Goal: Task Accomplishment & Management: Use online tool/utility

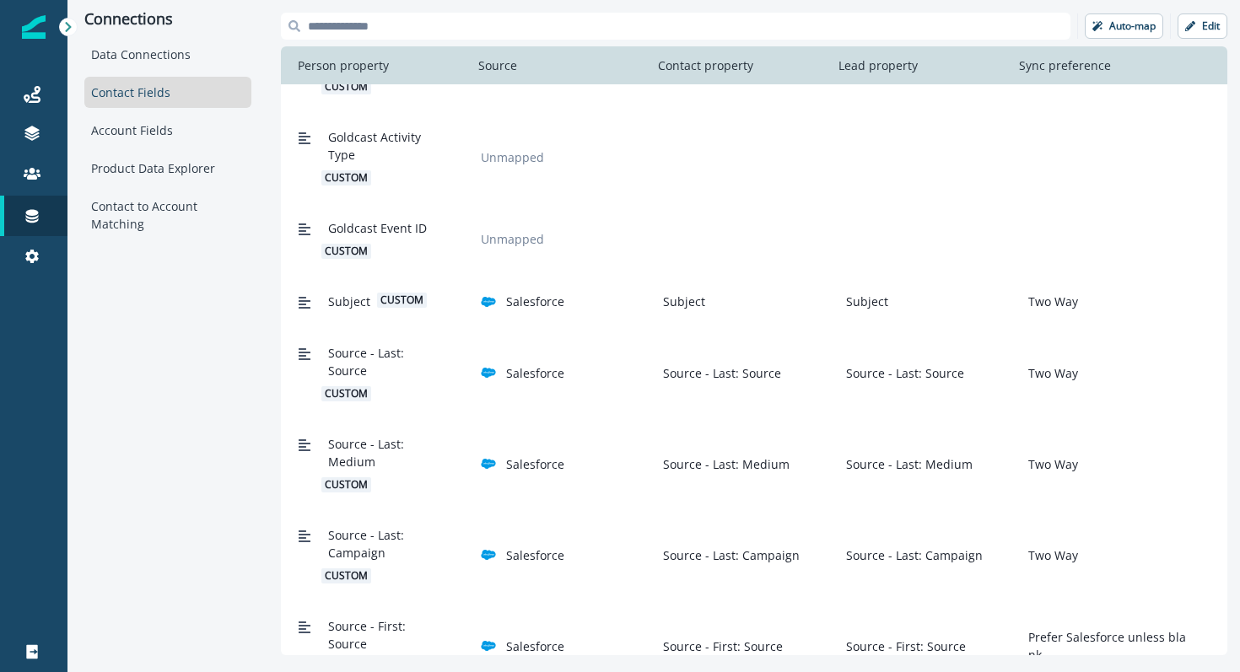
scroll to position [1931, 0]
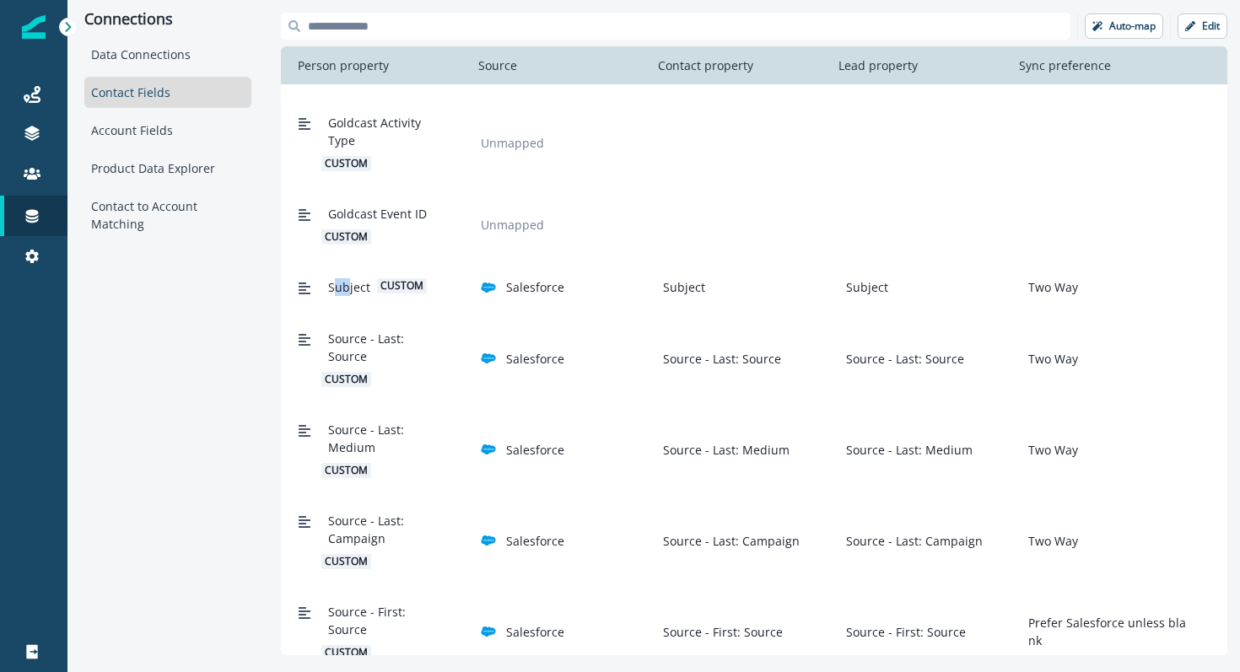
drag, startPoint x: 333, startPoint y: 287, endPoint x: 350, endPoint y: 292, distance: 17.6
click at [350, 292] on span "Subject" at bounding box center [349, 287] width 42 height 18
click at [356, 346] on span "Source - Last: Source" at bounding box center [386, 347] width 116 height 35
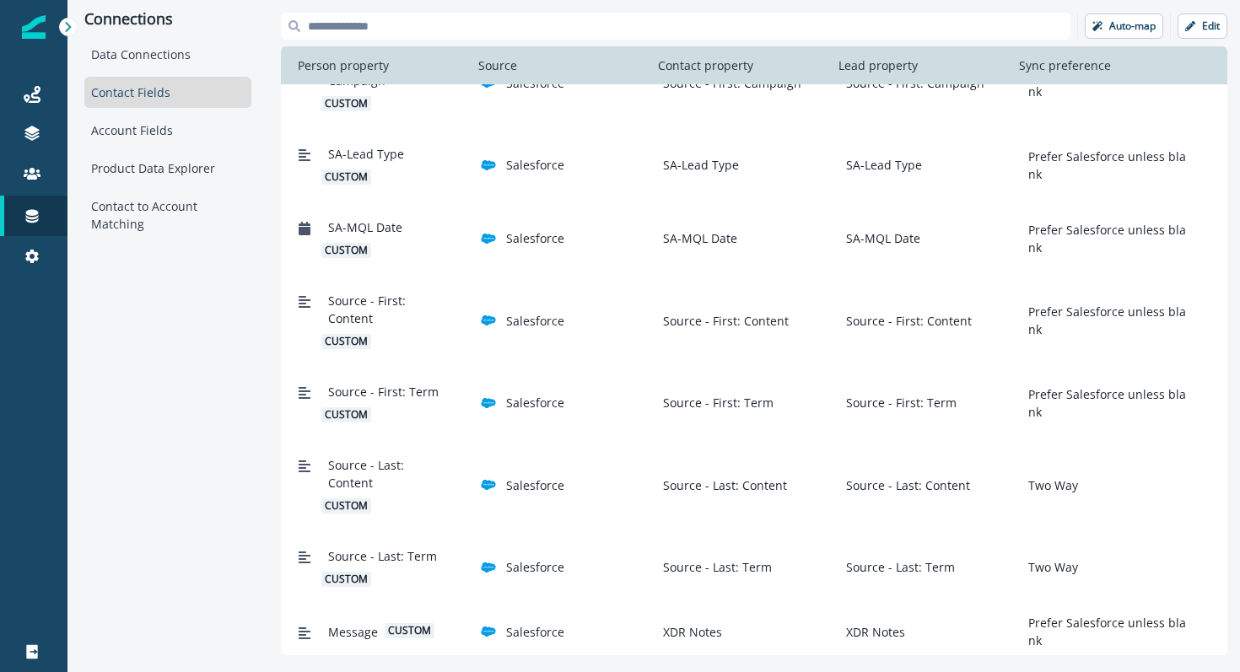
scroll to position [2649, 0]
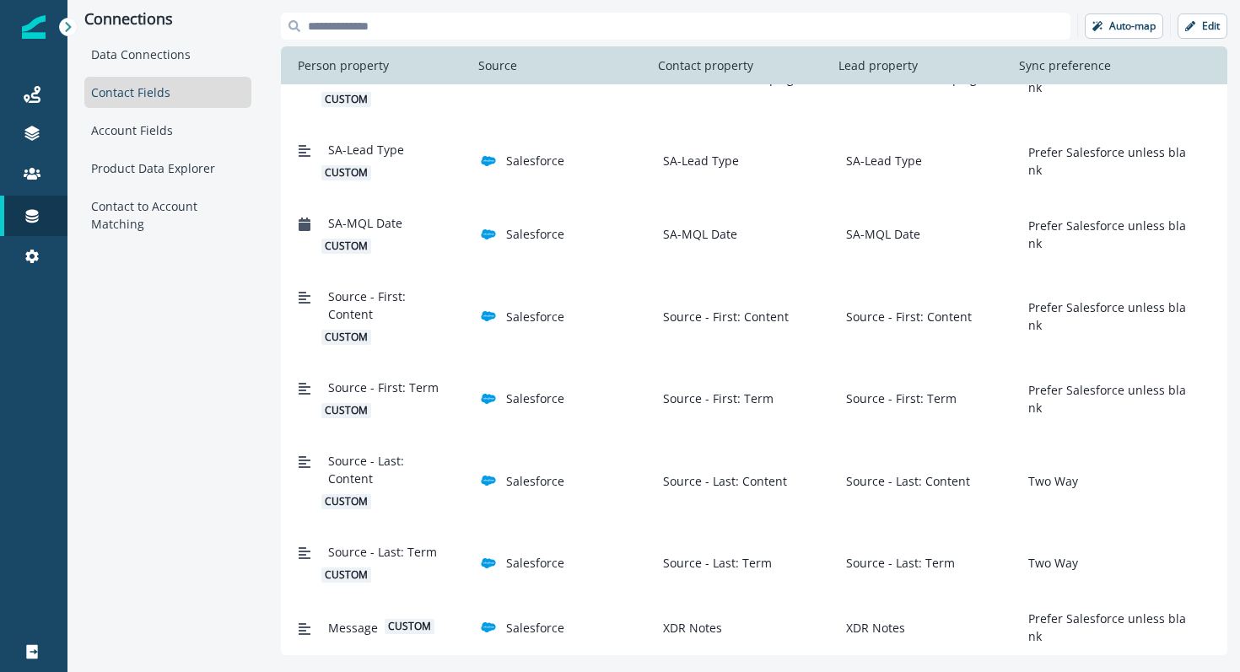
click at [351, 547] on span "Source - Last: Term" at bounding box center [382, 552] width 109 height 18
drag, startPoint x: 335, startPoint y: 632, endPoint x: 364, endPoint y: 634, distance: 28.7
click at [364, 634] on span "Message" at bounding box center [353, 628] width 50 height 18
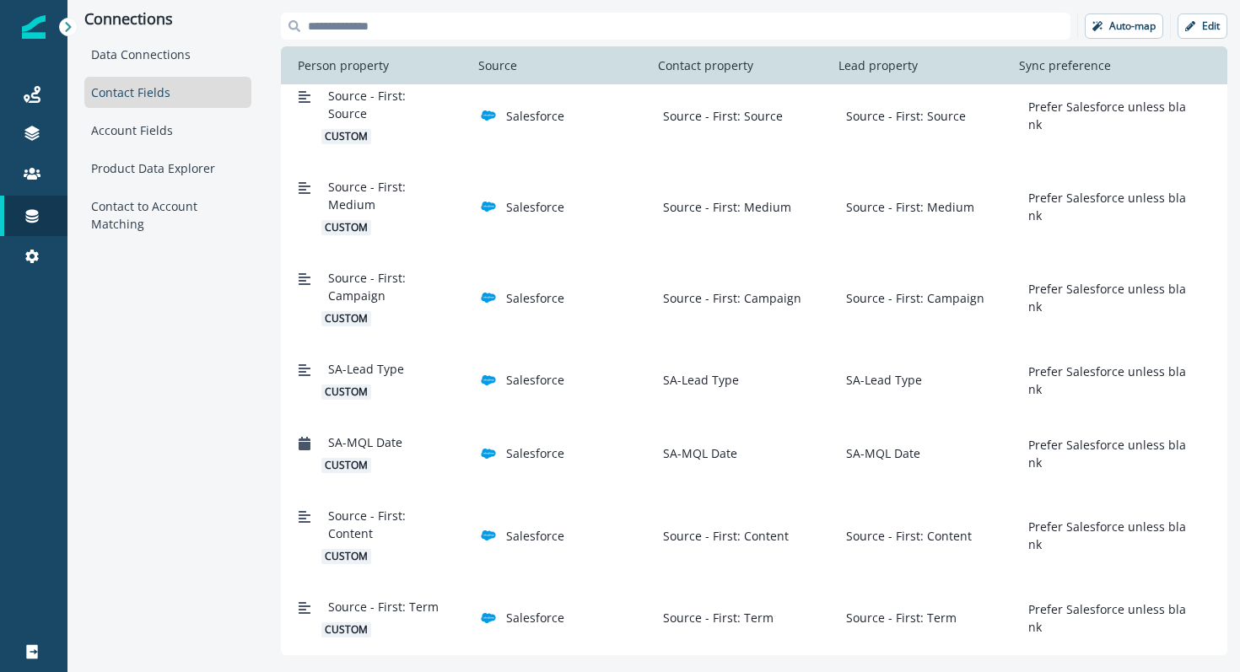
scroll to position [2433, 0]
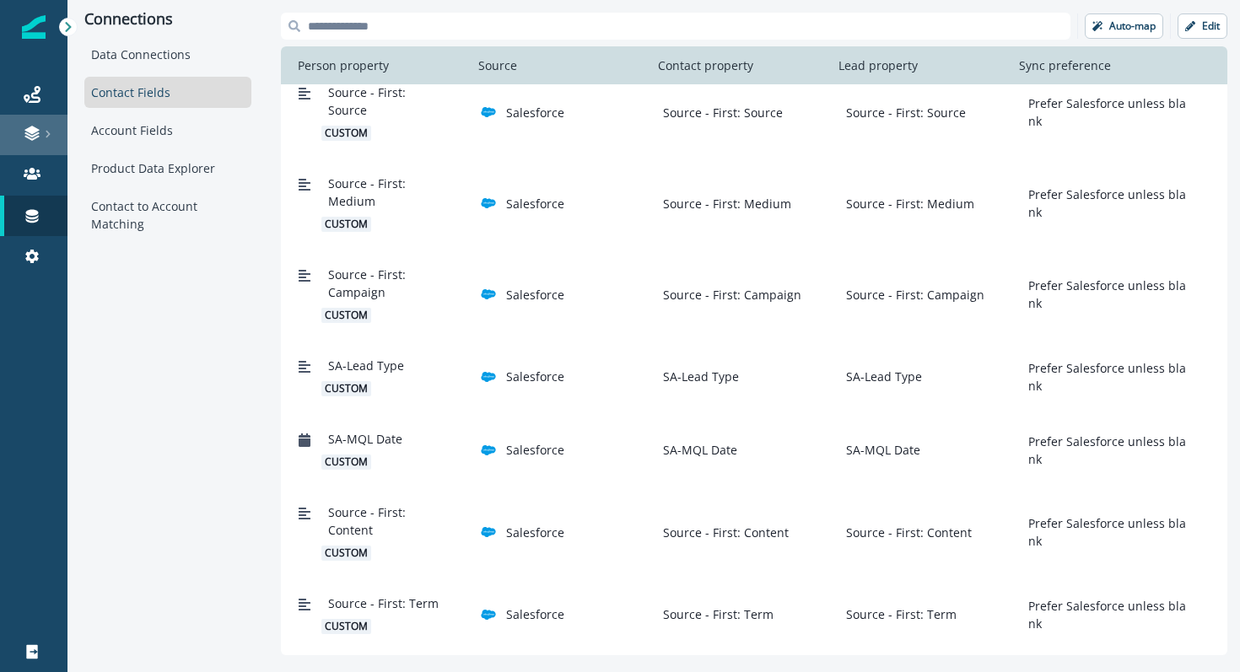
click at [35, 145] on link at bounding box center [33, 135] width 67 height 40
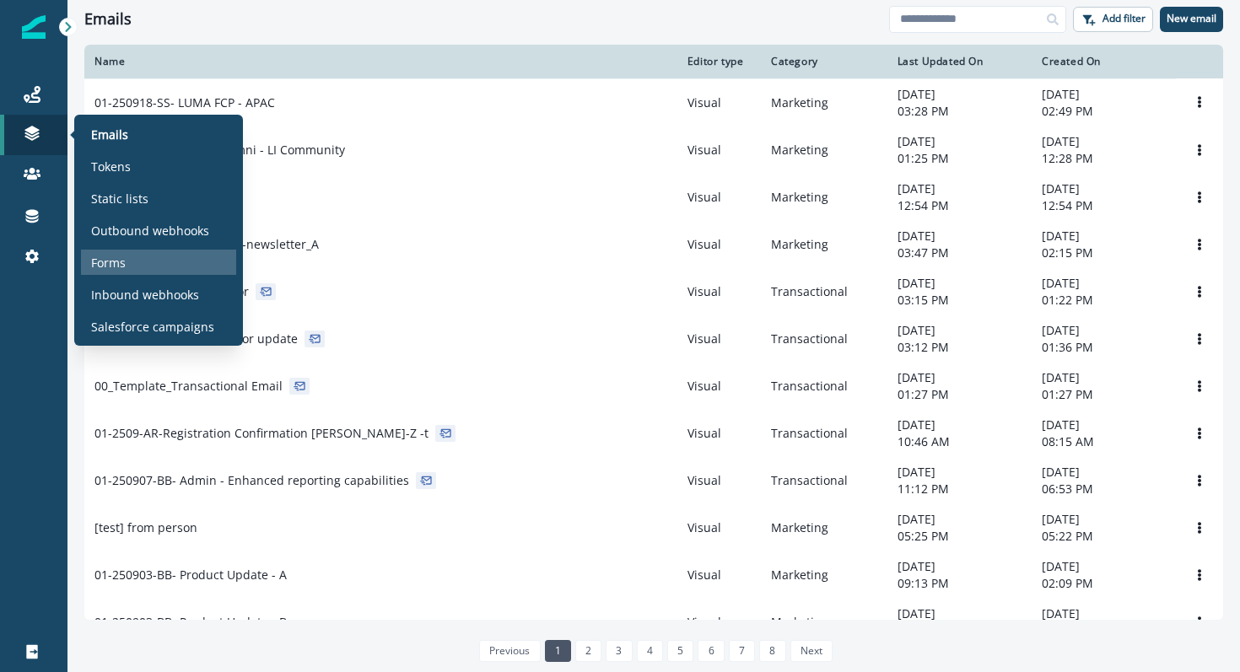
click at [113, 257] on p "Forms" at bounding box center [108, 263] width 35 height 18
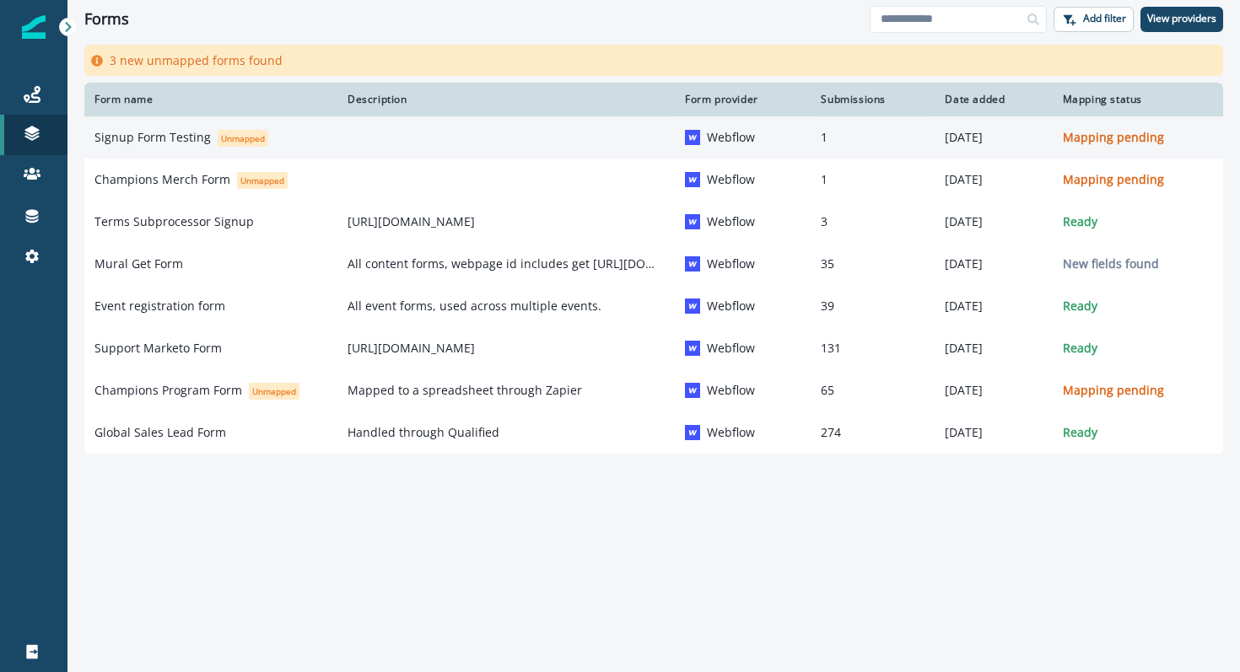
click at [177, 140] on p "Signup Form Testing" at bounding box center [152, 137] width 116 height 17
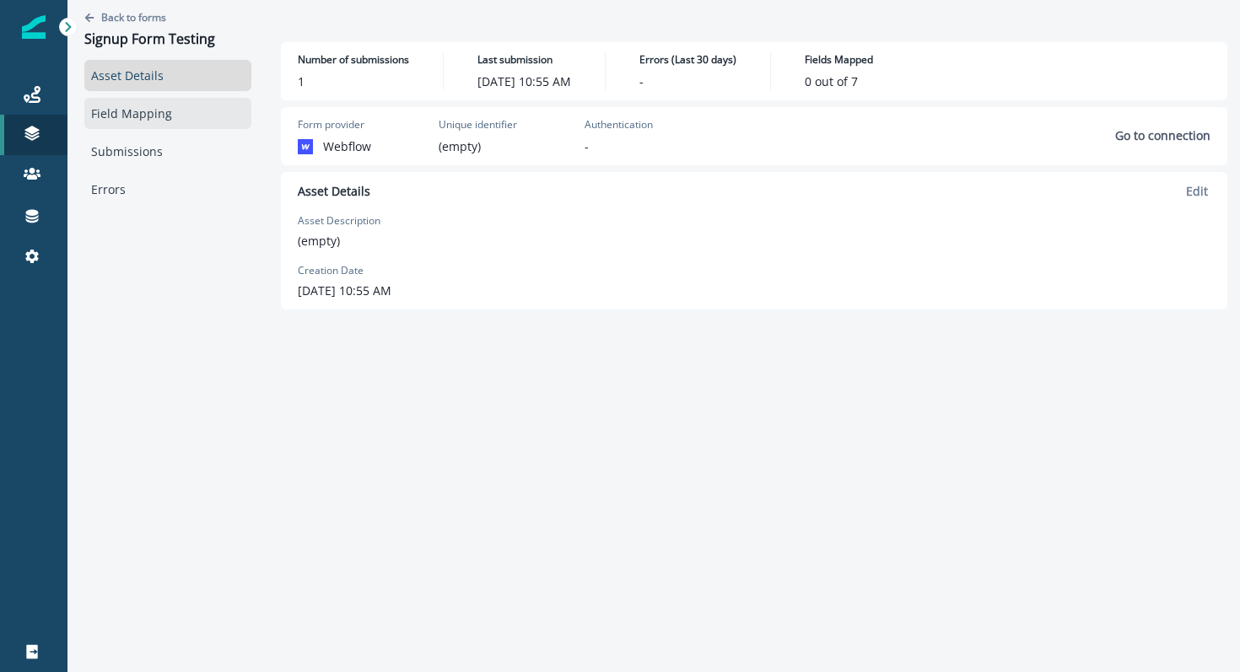
click at [159, 122] on link "Field Mapping" at bounding box center [167, 113] width 167 height 31
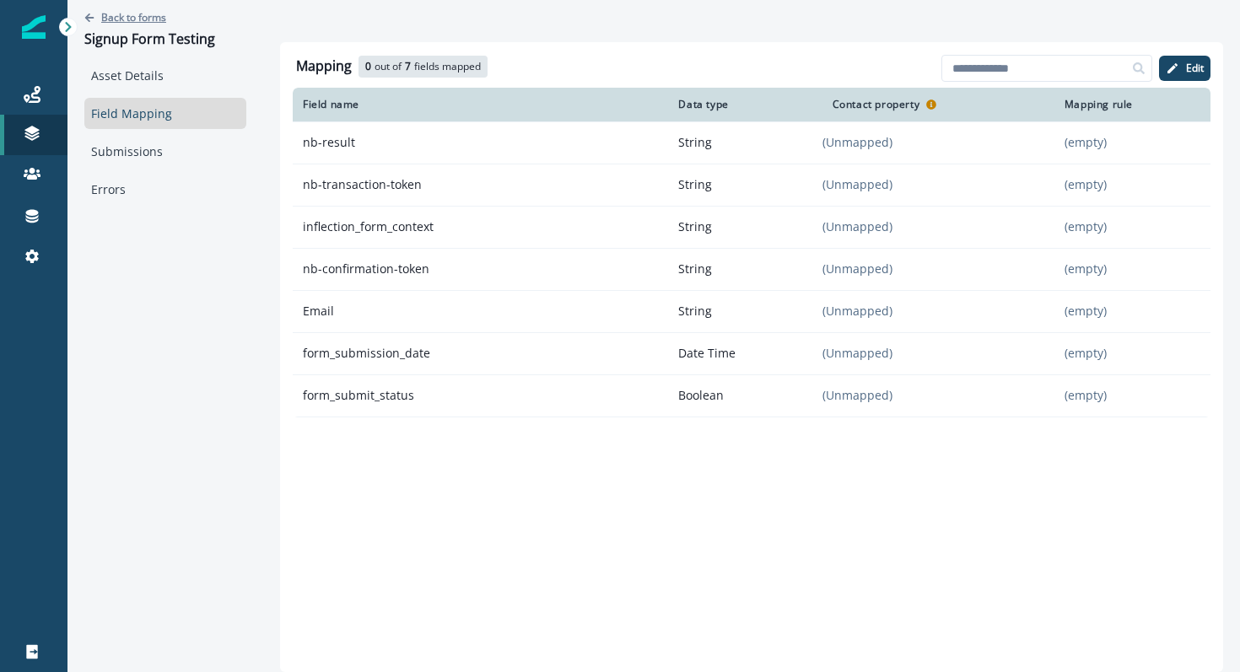
click at [125, 18] on p "Back to forms" at bounding box center [133, 17] width 65 height 14
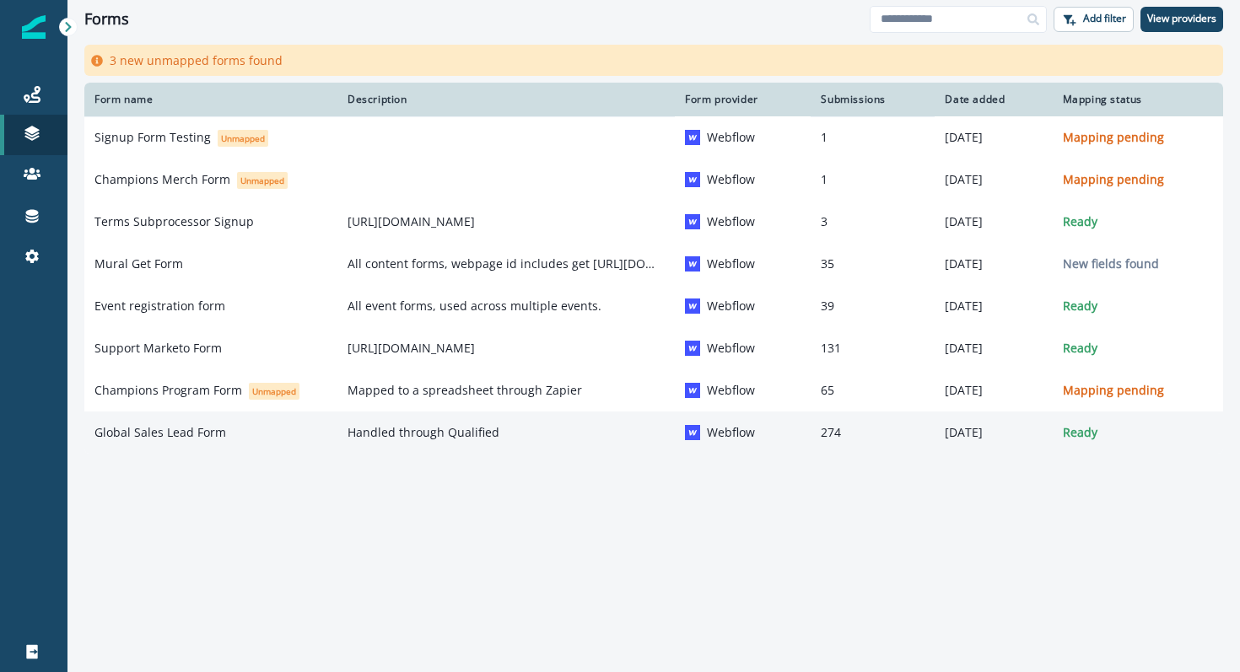
click at [147, 435] on p "Global Sales Lead Form" at bounding box center [160, 432] width 132 height 17
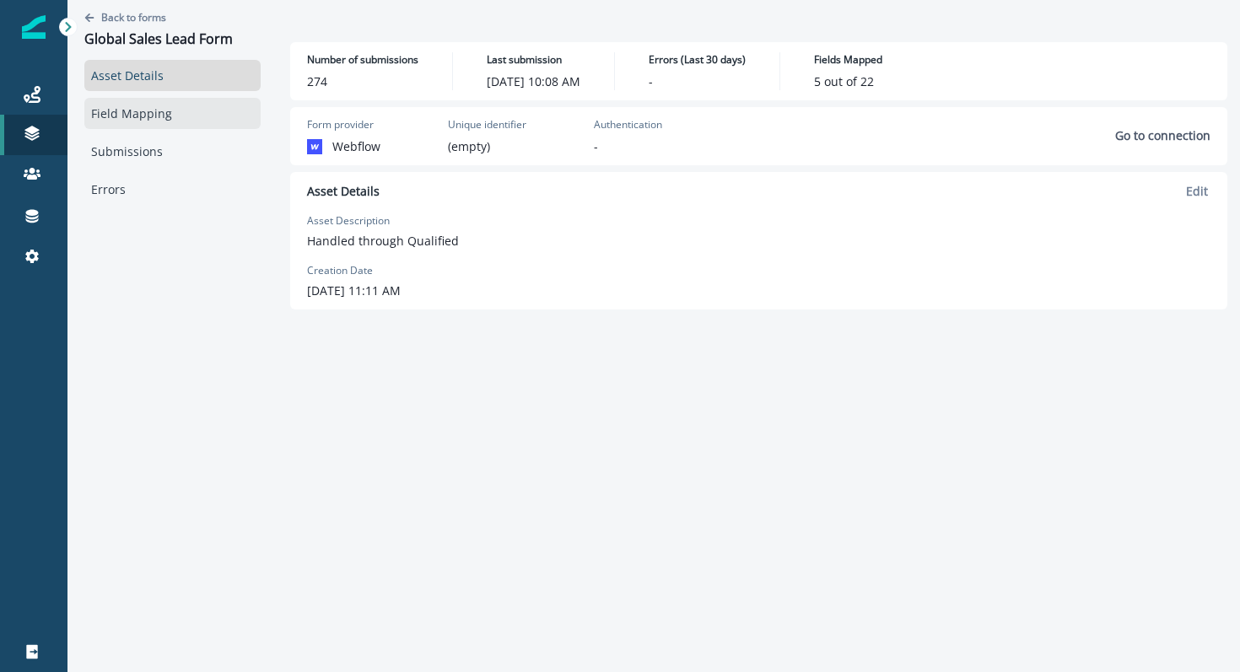
click at [201, 106] on link "Field Mapping" at bounding box center [172, 113] width 176 height 31
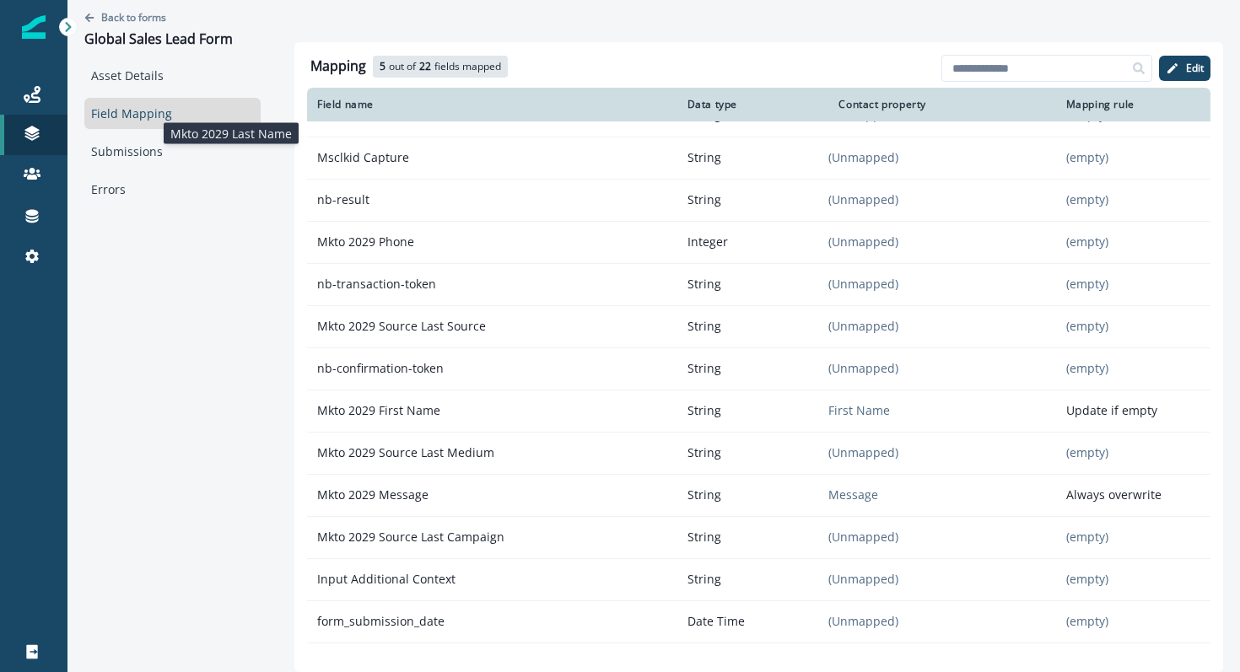
scroll to position [402, 0]
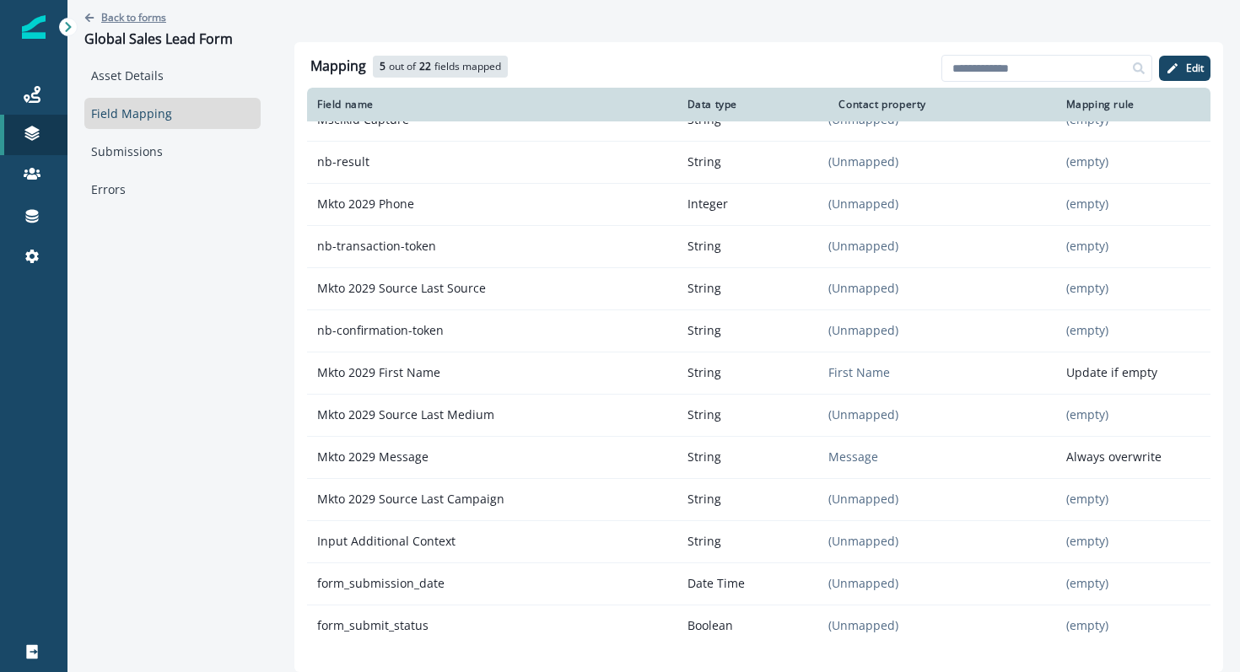
click at [141, 22] on p "Back to forms" at bounding box center [133, 17] width 65 height 14
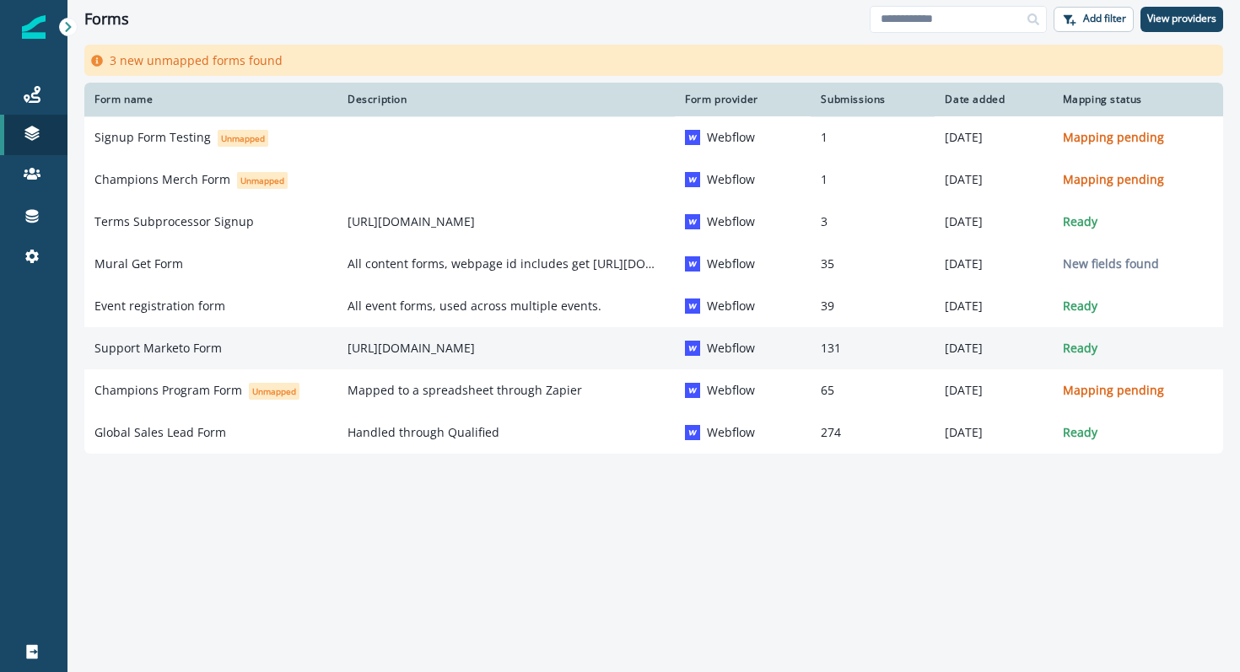
click at [199, 352] on p "Support Marketo Form" at bounding box center [157, 348] width 127 height 17
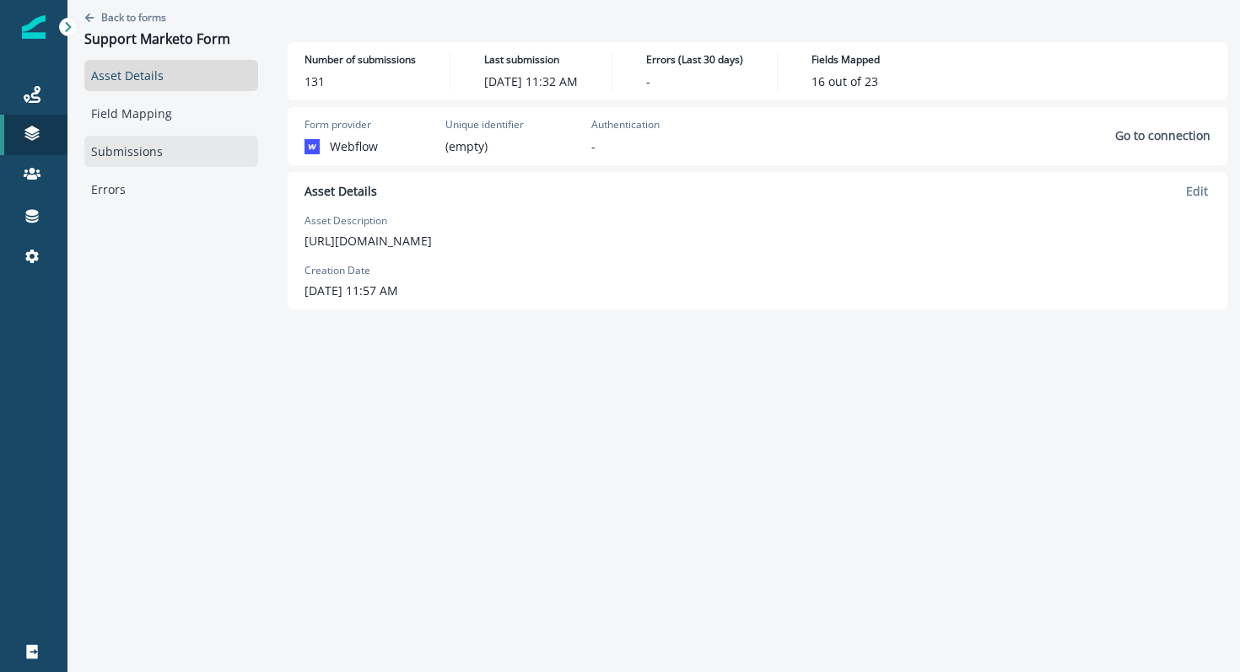
click at [111, 141] on link "Submissions" at bounding box center [171, 151] width 174 height 31
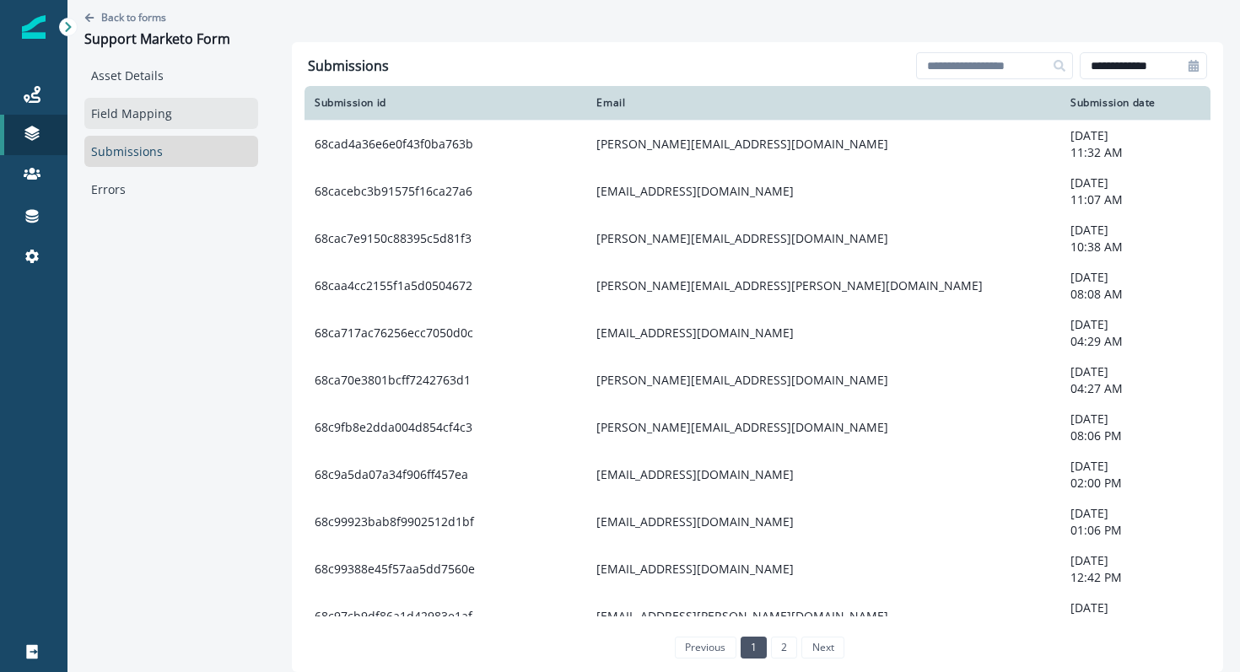
click at [154, 116] on link "Field Mapping" at bounding box center [171, 113] width 174 height 31
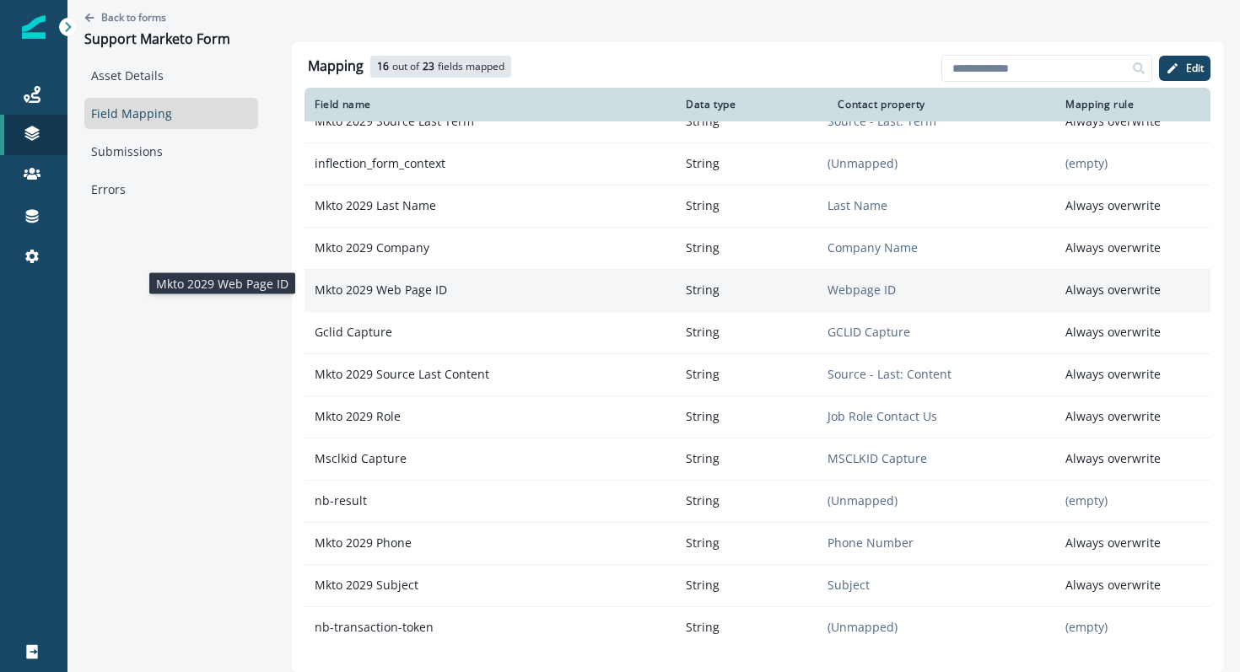
scroll to position [72, 0]
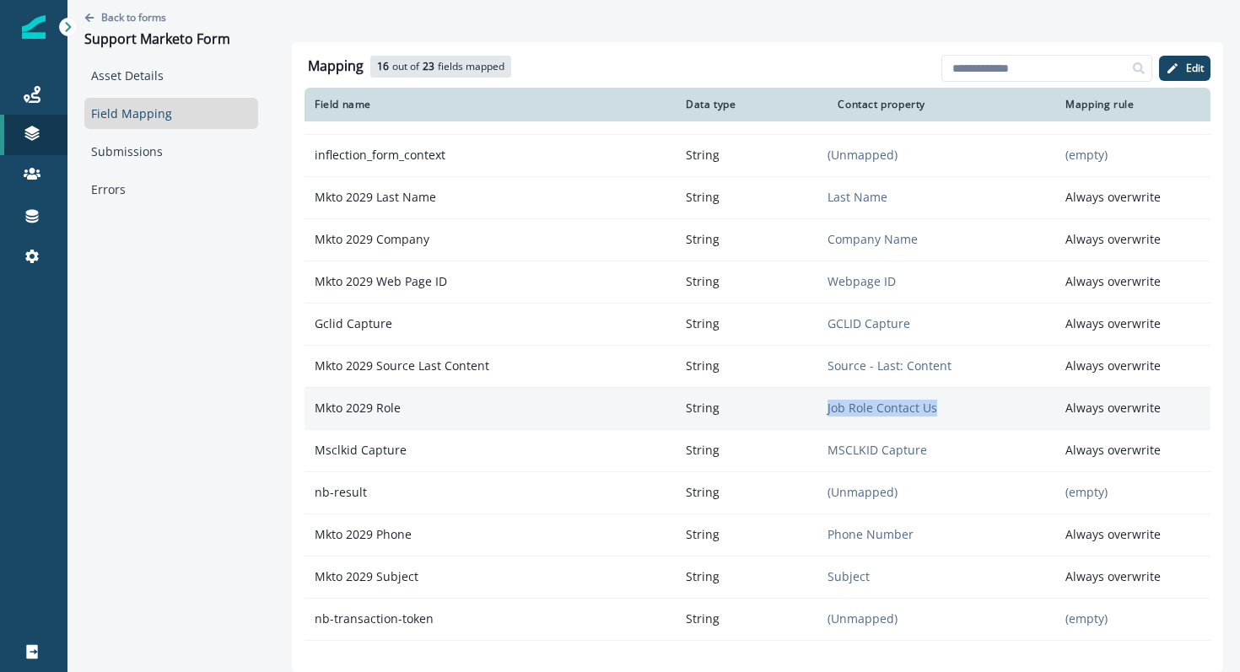
drag, startPoint x: 932, startPoint y: 404, endPoint x: 823, endPoint y: 409, distance: 109.0
click at [823, 409] on tr "Mkto 2029 Role String Job Role Contact Us Always overwrite" at bounding box center [758, 408] width 906 height 42
copy tr "Job Role Contact Us"
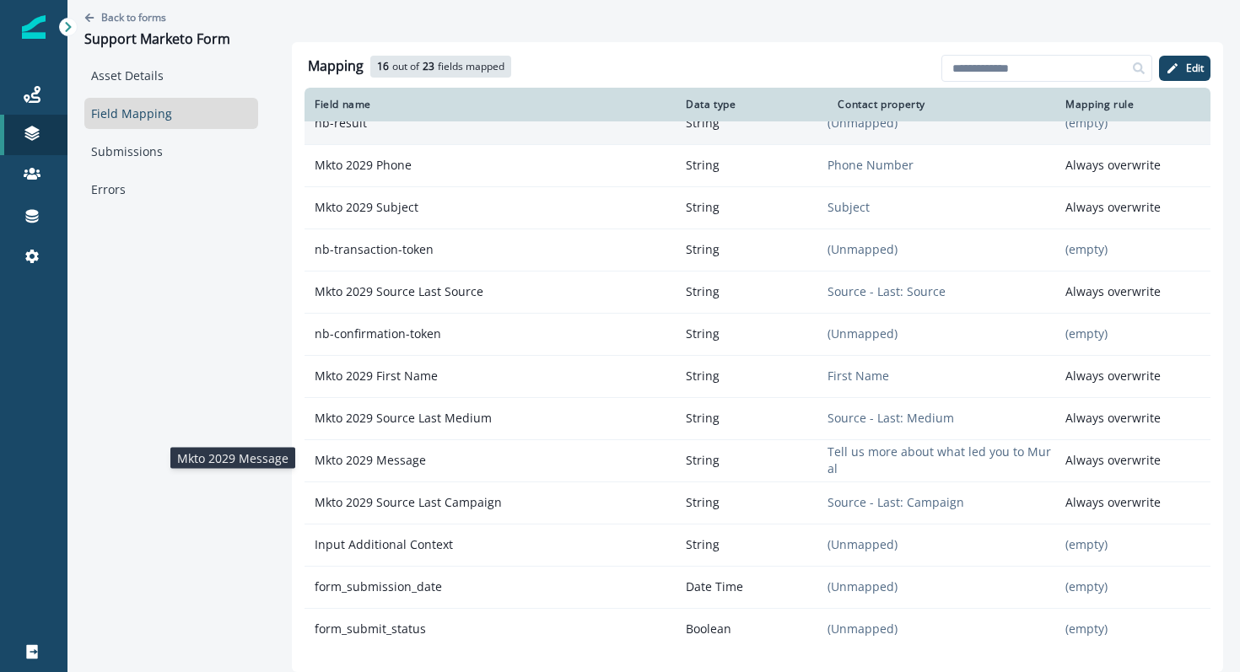
scroll to position [445, 0]
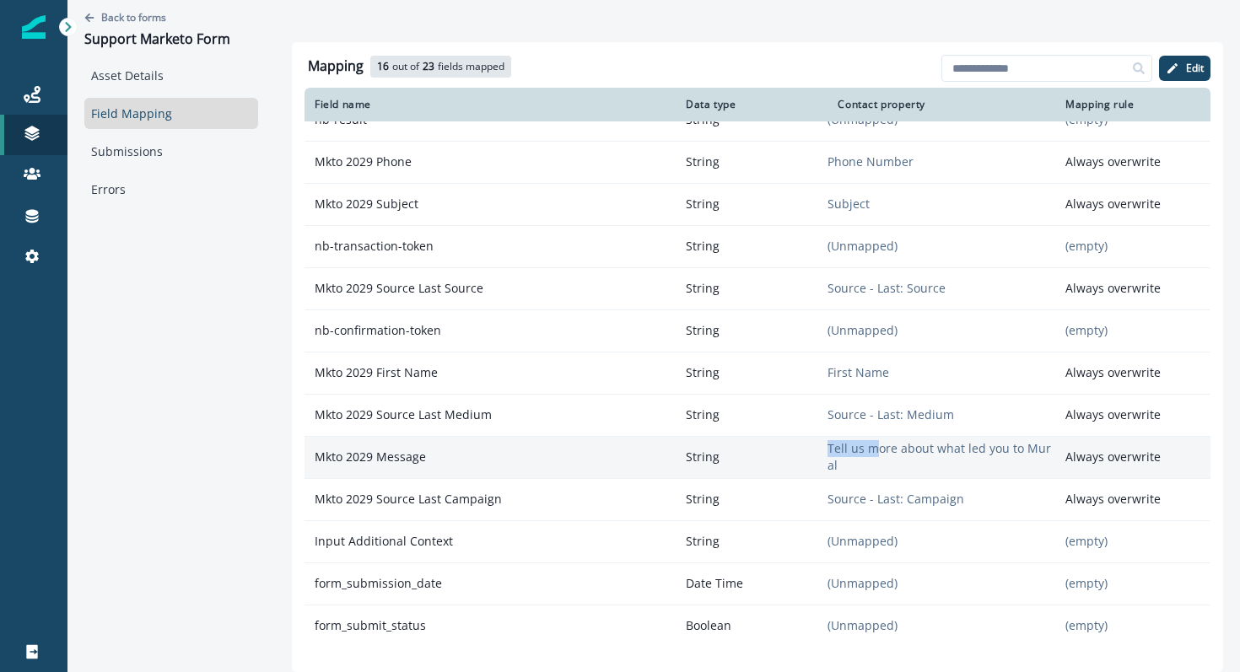
drag, startPoint x: 879, startPoint y: 457, endPoint x: 877, endPoint y: 445, distance: 11.9
click at [877, 446] on td "Tell us more about what led you to Mural" at bounding box center [942, 457] width 228 height 42
click at [877, 445] on td "Tell us more about what led you to Mural" at bounding box center [942, 457] width 228 height 42
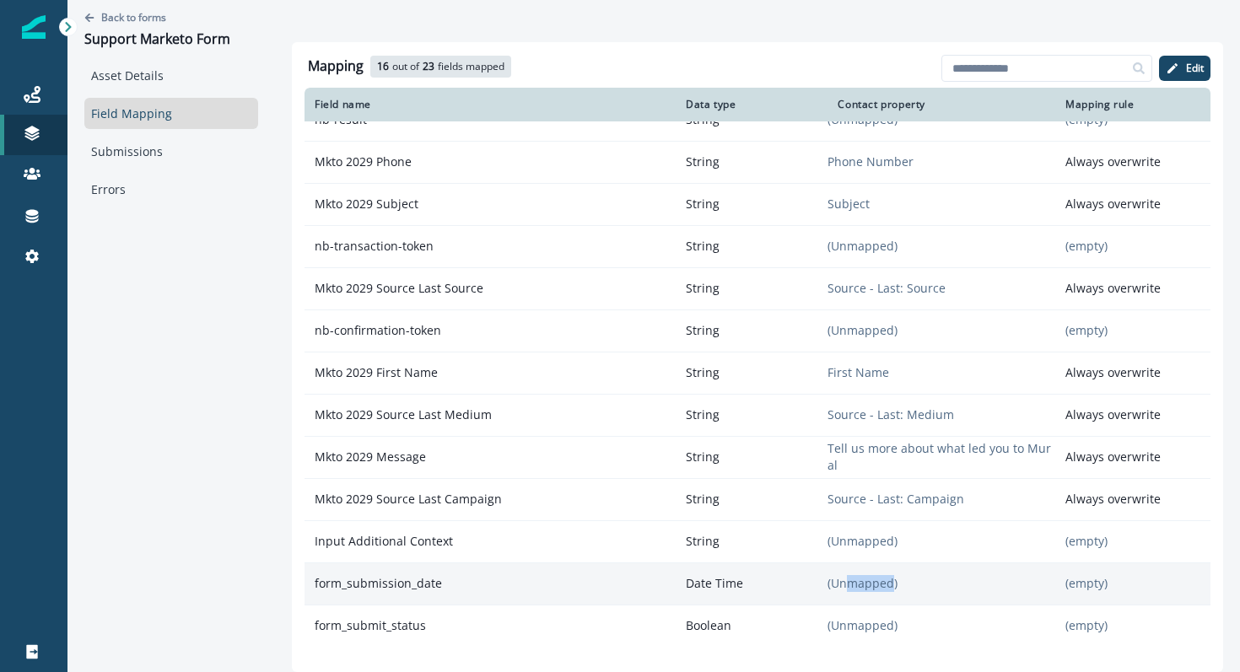
drag, startPoint x: 845, startPoint y: 581, endPoint x: 888, endPoint y: 587, distance: 44.3
click at [888, 587] on p "(Unmapped)" at bounding box center [942, 583] width 228 height 17
click at [888, 586] on p "(Unmapped)" at bounding box center [942, 583] width 228 height 17
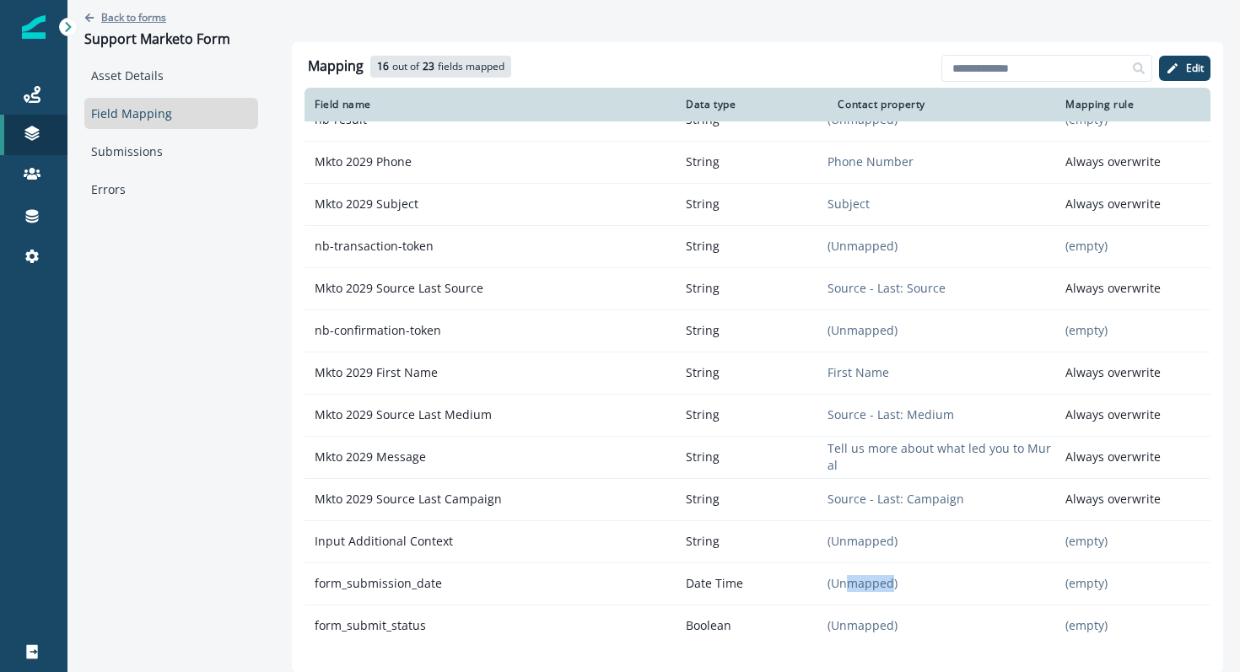
click at [105, 18] on p "Back to forms" at bounding box center [133, 17] width 65 height 14
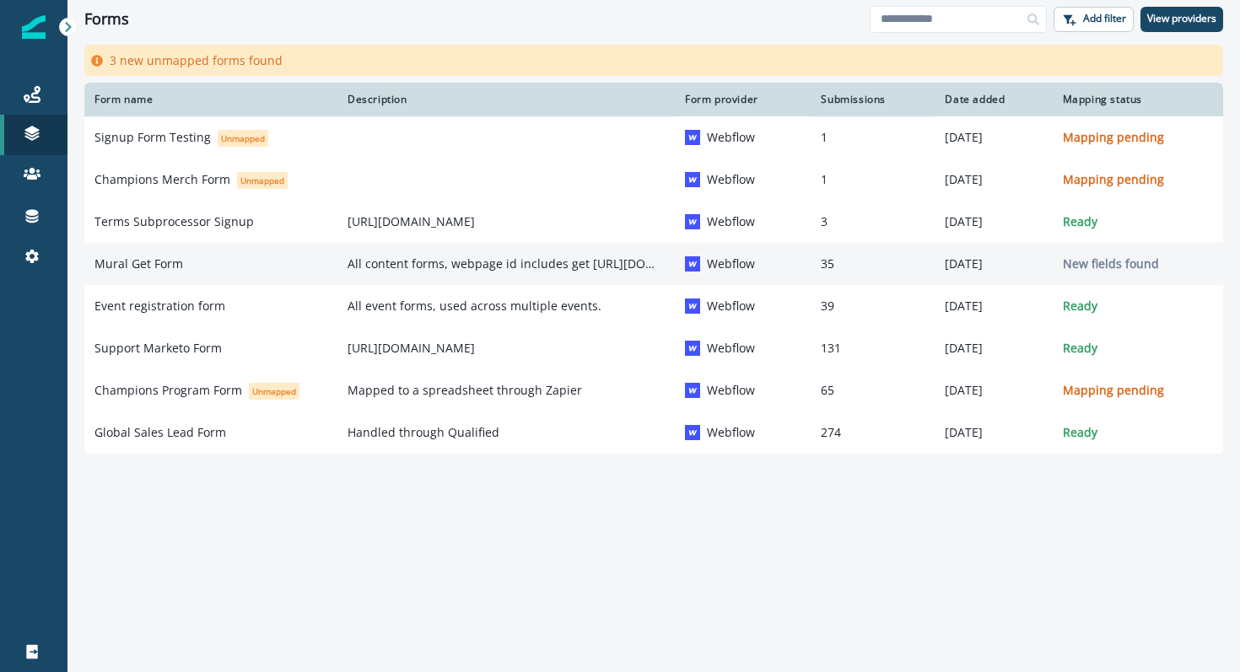
click at [154, 267] on p "Mural Get Form" at bounding box center [138, 264] width 89 height 17
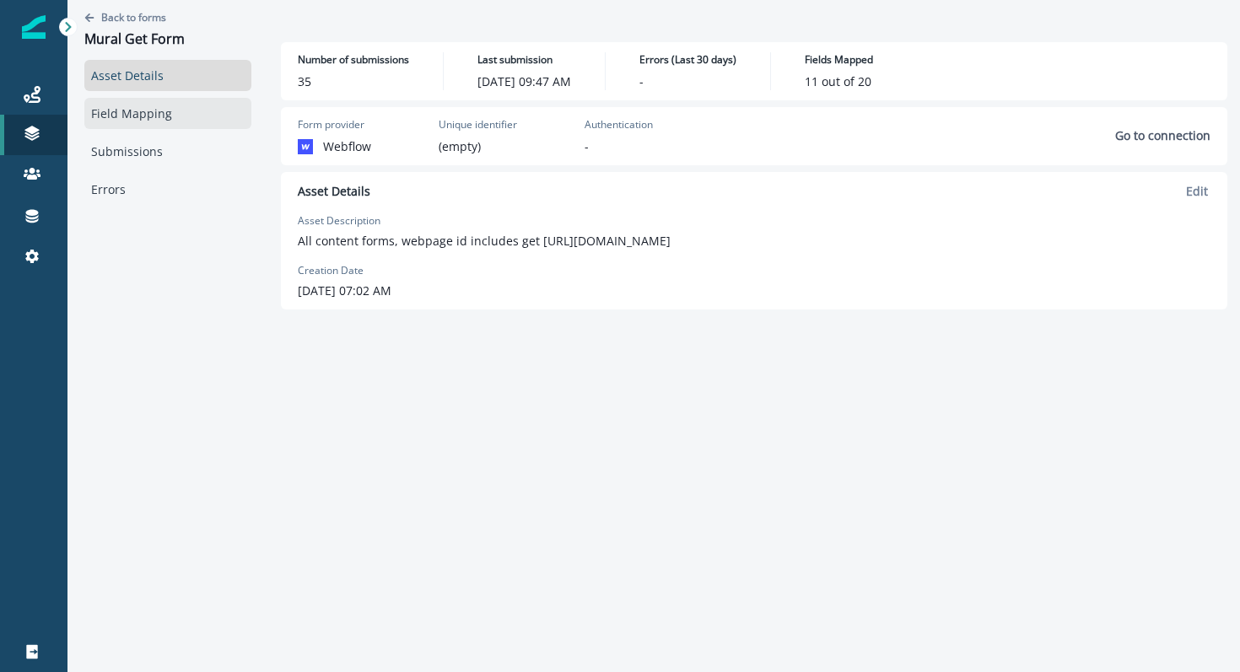
click at [116, 110] on link "Field Mapping" at bounding box center [167, 113] width 167 height 31
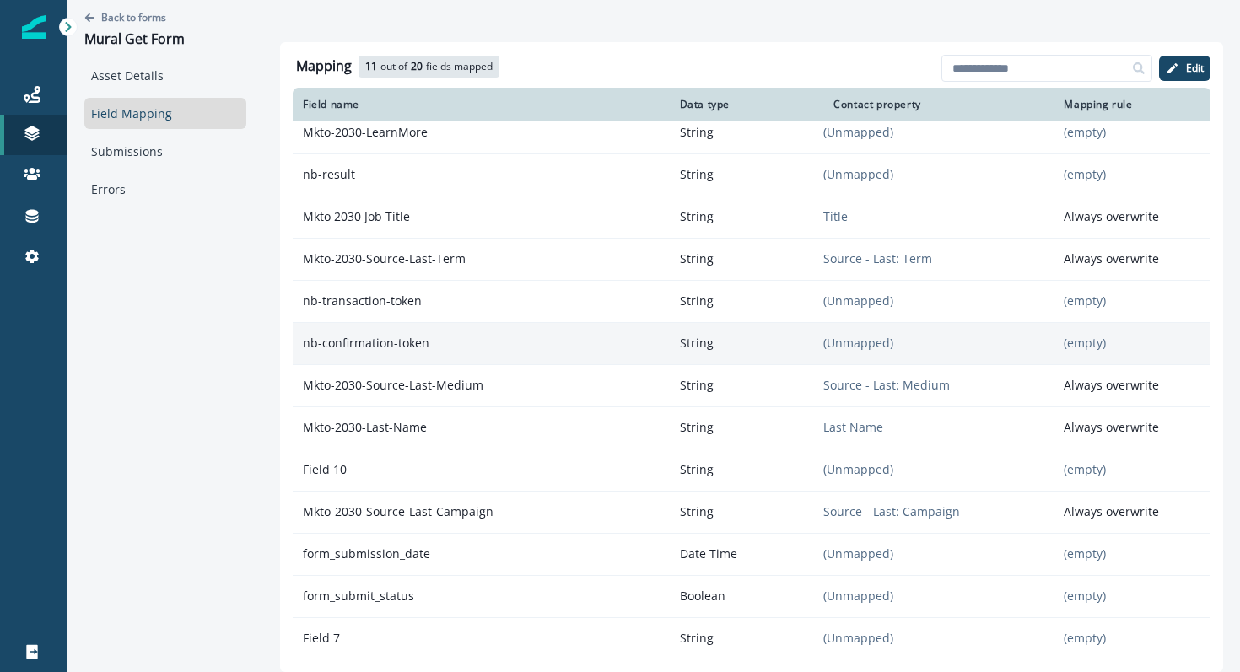
scroll to position [318, 0]
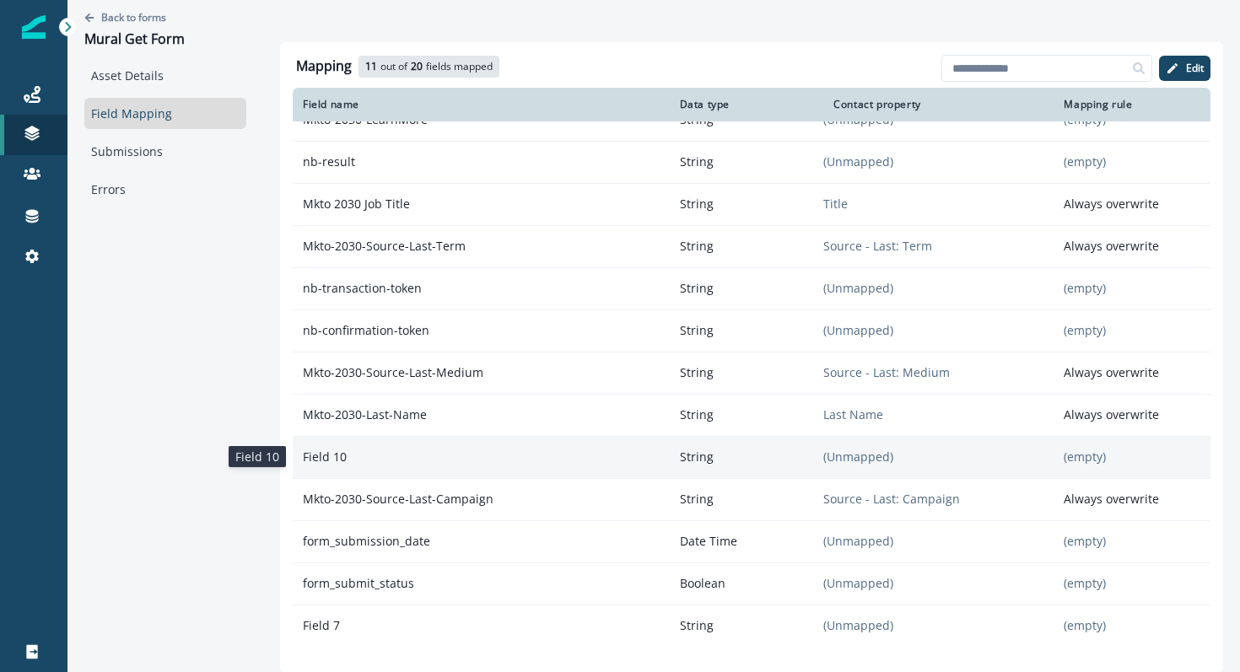
click at [516, 451] on p "Field 10" at bounding box center [481, 457] width 377 height 30
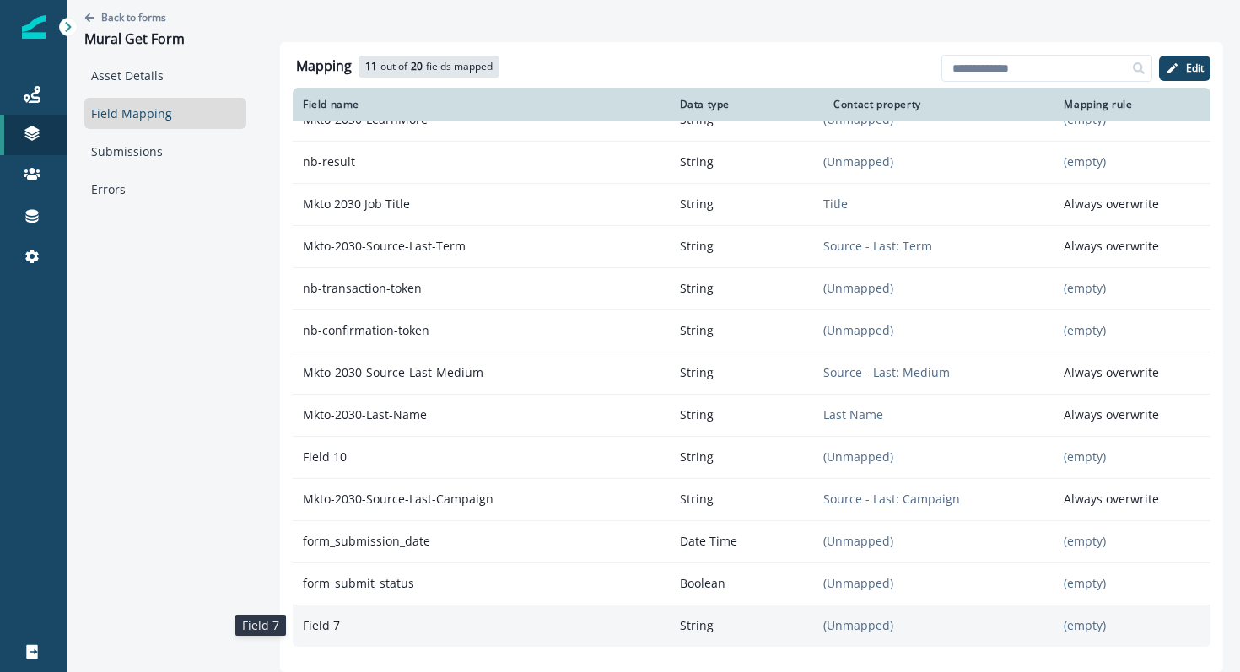
click at [466, 640] on p "Field 7" at bounding box center [481, 626] width 377 height 30
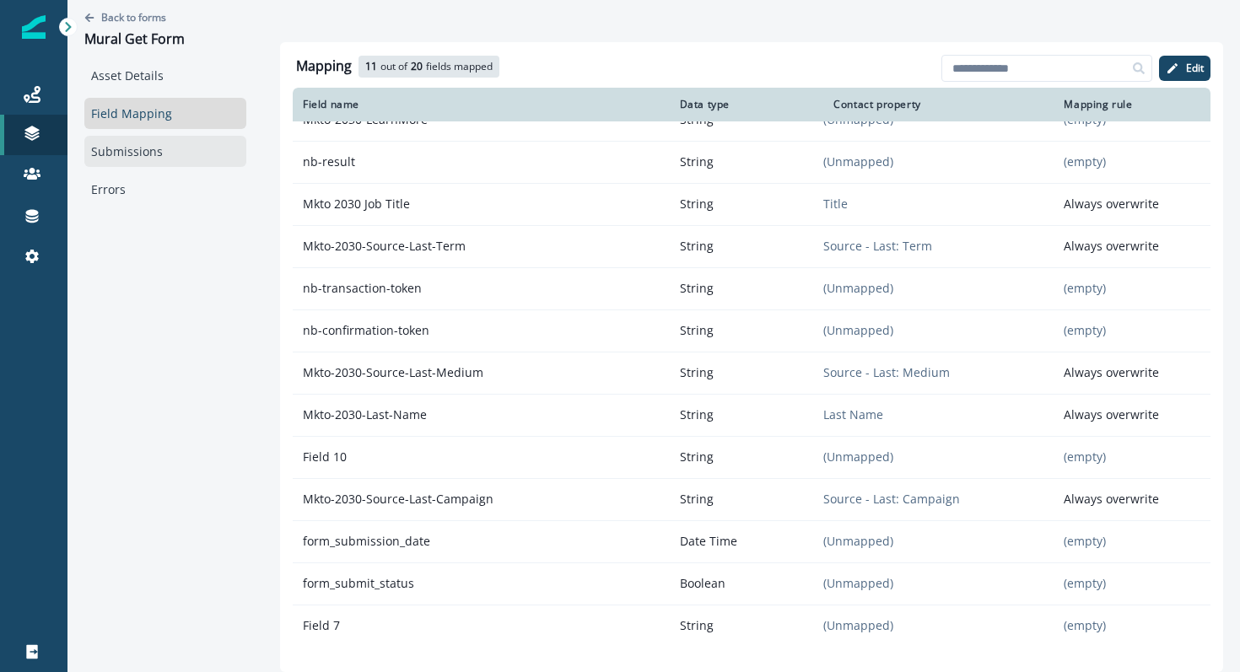
click at [144, 141] on link "Submissions" at bounding box center [165, 151] width 162 height 31
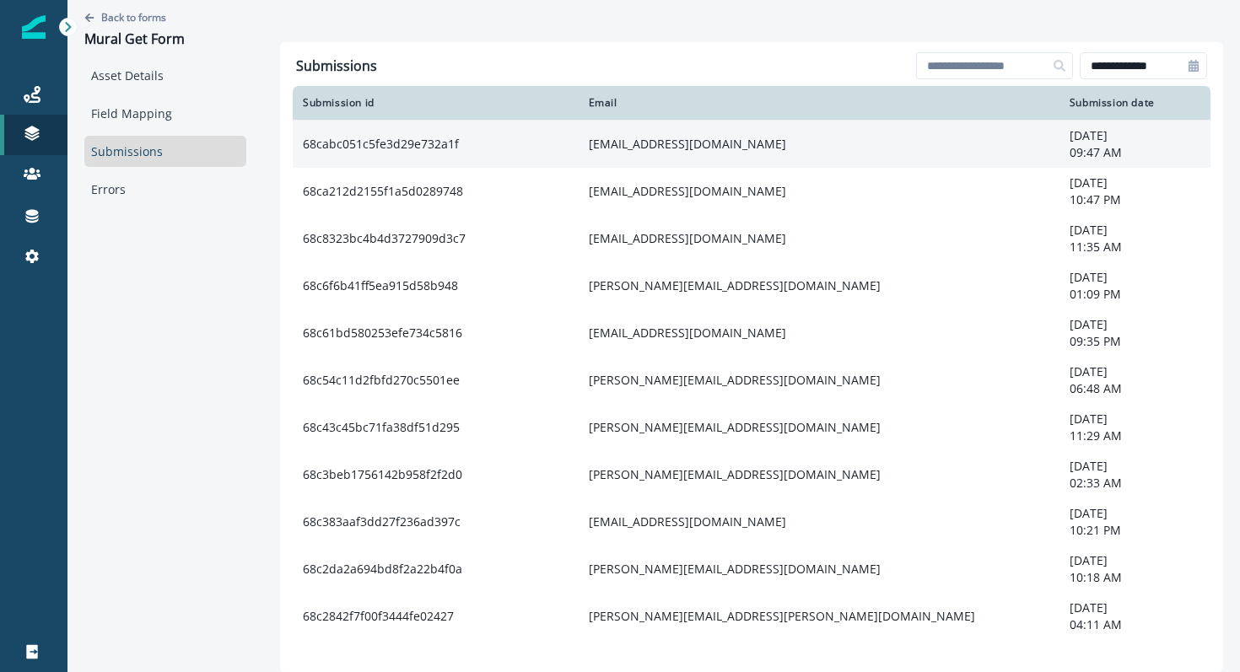
click at [375, 142] on td "68cabc051c5fe3d29e732a1f" at bounding box center [436, 144] width 286 height 48
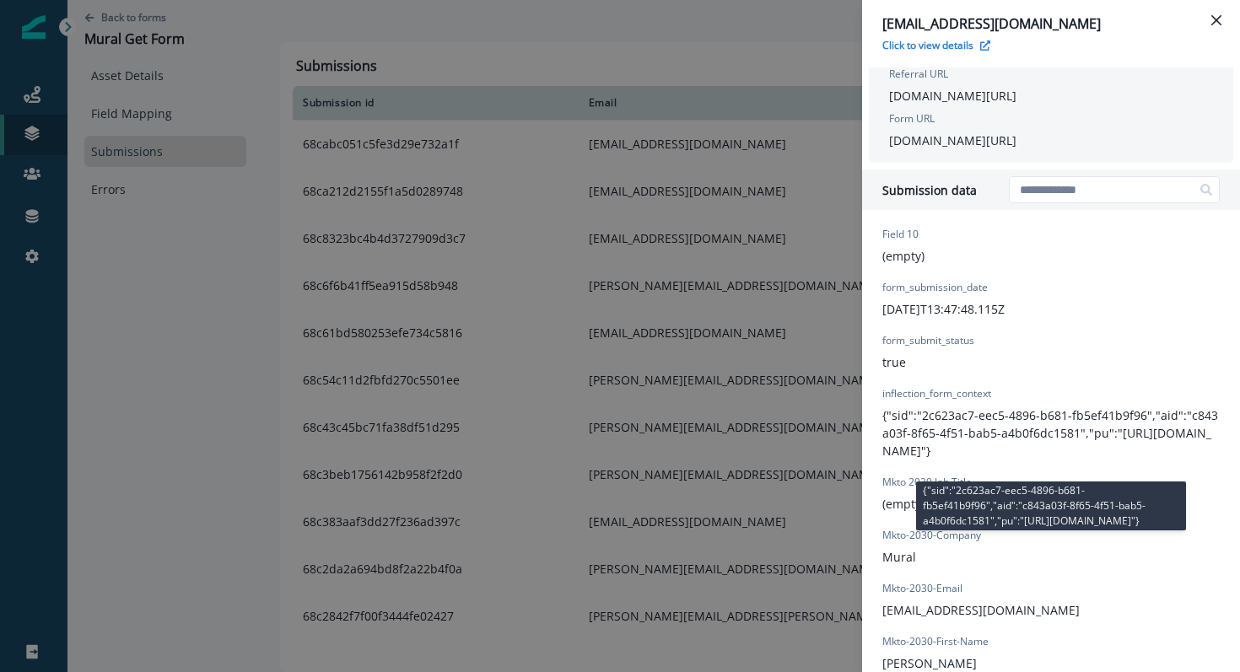
scroll to position [485, 0]
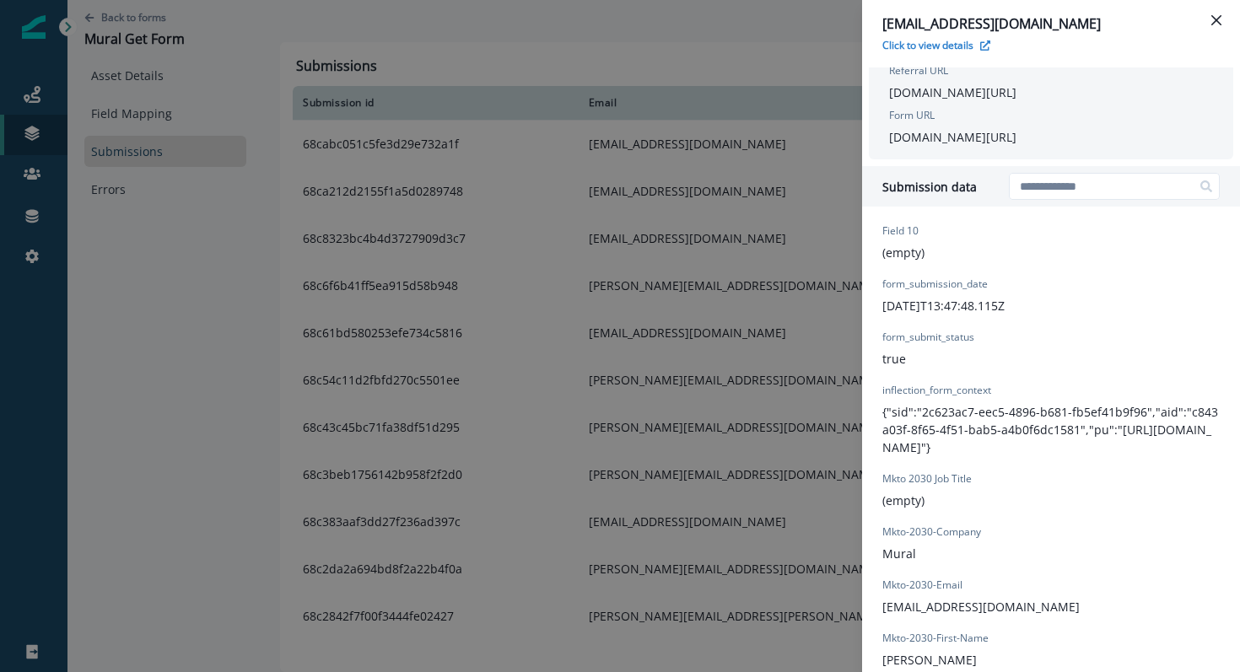
drag, startPoint x: 937, startPoint y: 477, endPoint x: 941, endPoint y: 492, distance: 15.6
click at [941, 492] on div "Mkto 2030 Job Title (empty)" at bounding box center [927, 491] width 89 height 38
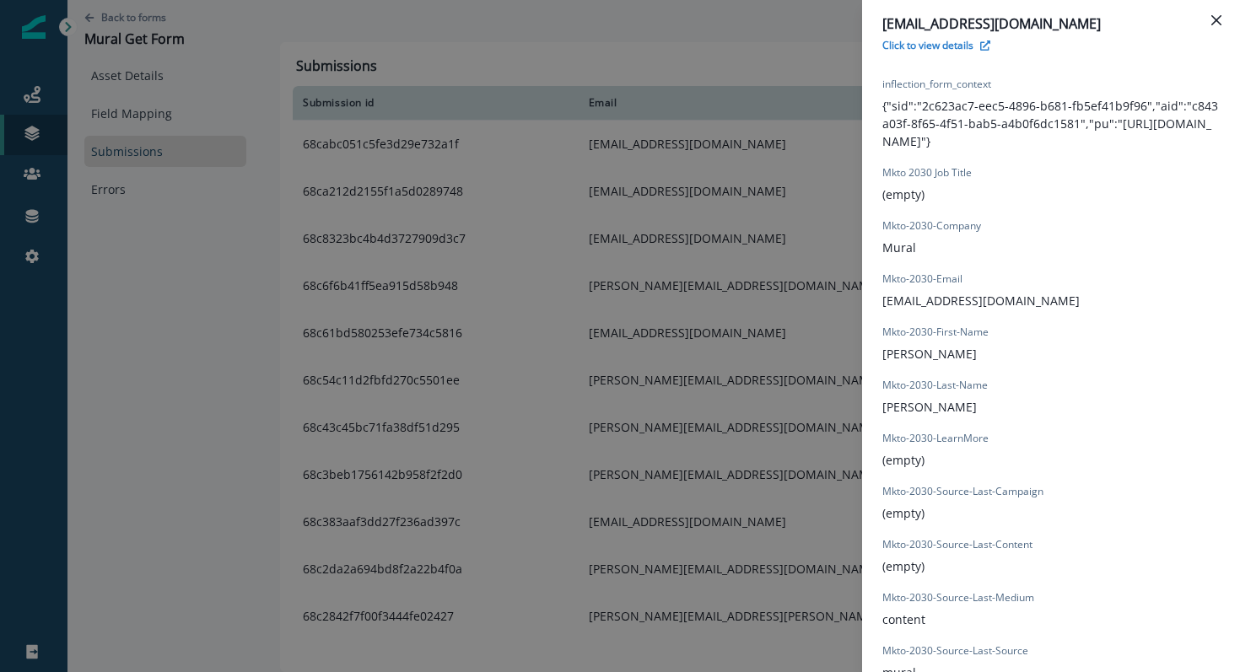
scroll to position [888, 0]
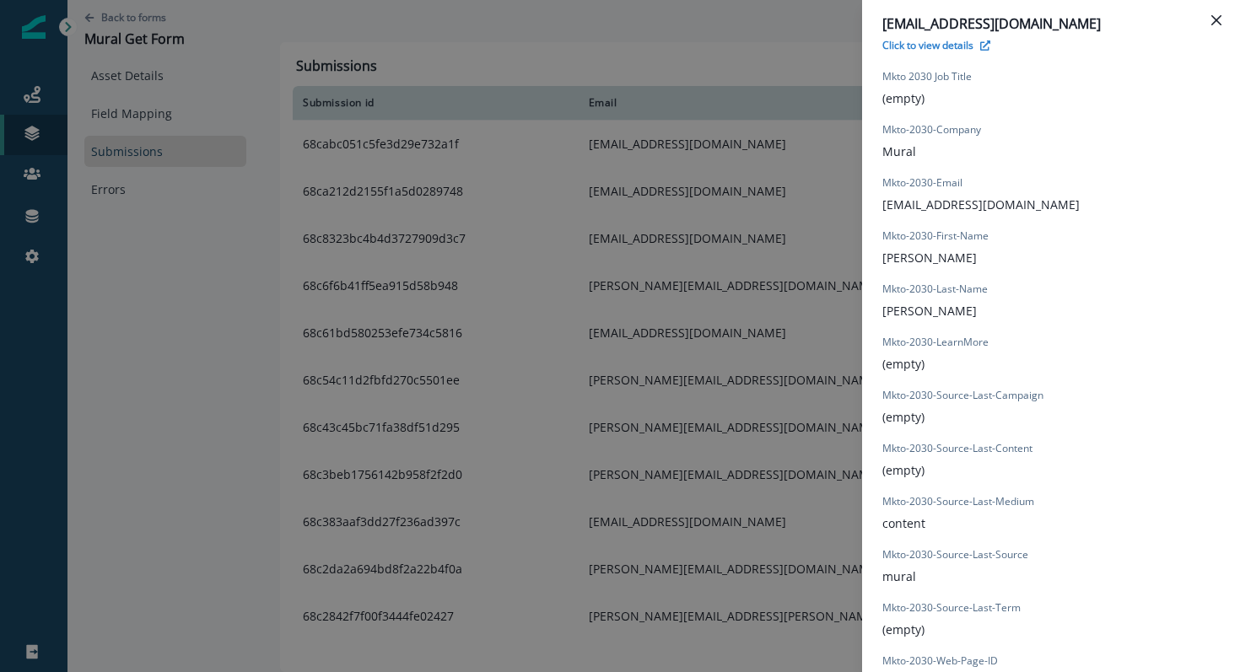
drag, startPoint x: 944, startPoint y: 340, endPoint x: 949, endPoint y: 359, distance: 20.1
click at [949, 359] on div "Mkto-2030-LearnMore (empty)" at bounding box center [936, 354] width 106 height 38
click at [950, 360] on div "Mkto-2030-LearnMore (empty)" at bounding box center [936, 354] width 106 height 38
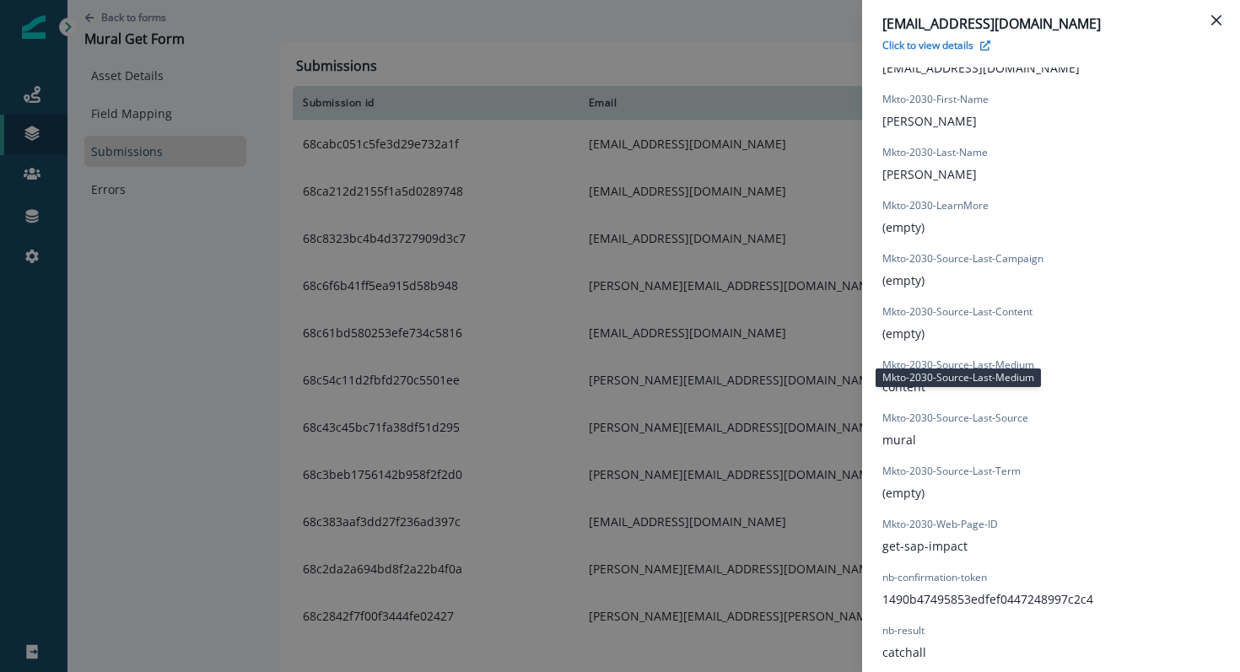
scroll to position [1077, 0]
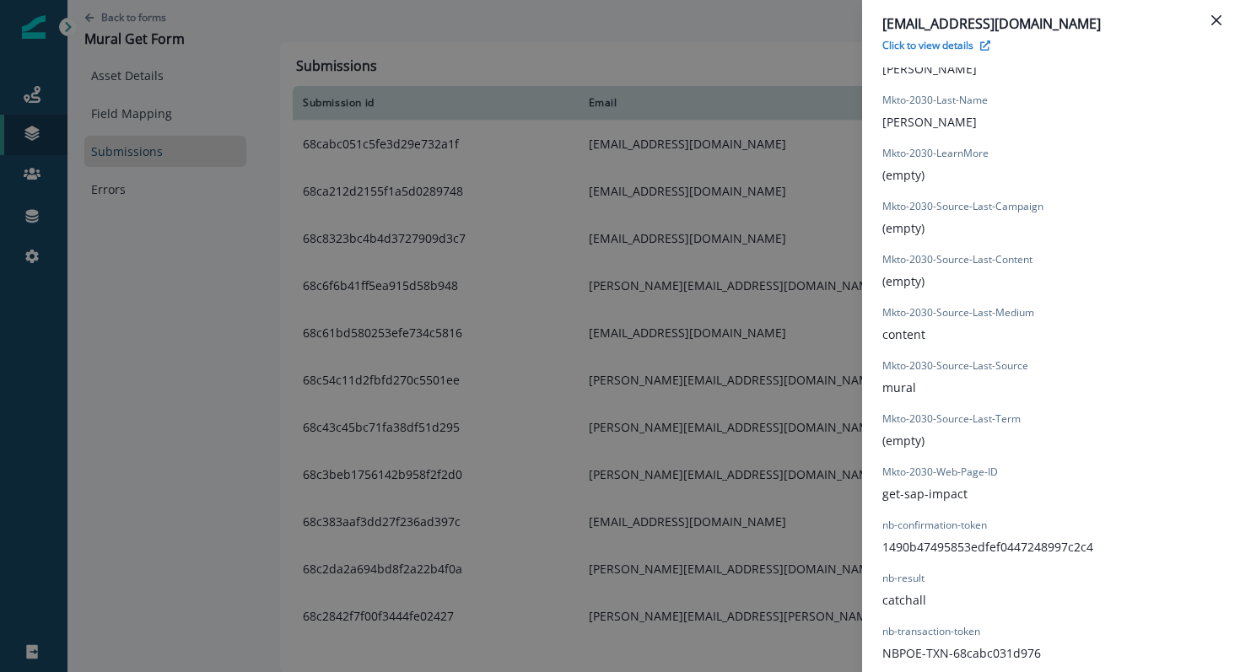
click at [170, 26] on div "[EMAIL_ADDRESS][DOMAIN_NAME] Click to view details Form Provider Webflow Form N…" at bounding box center [620, 336] width 1240 height 672
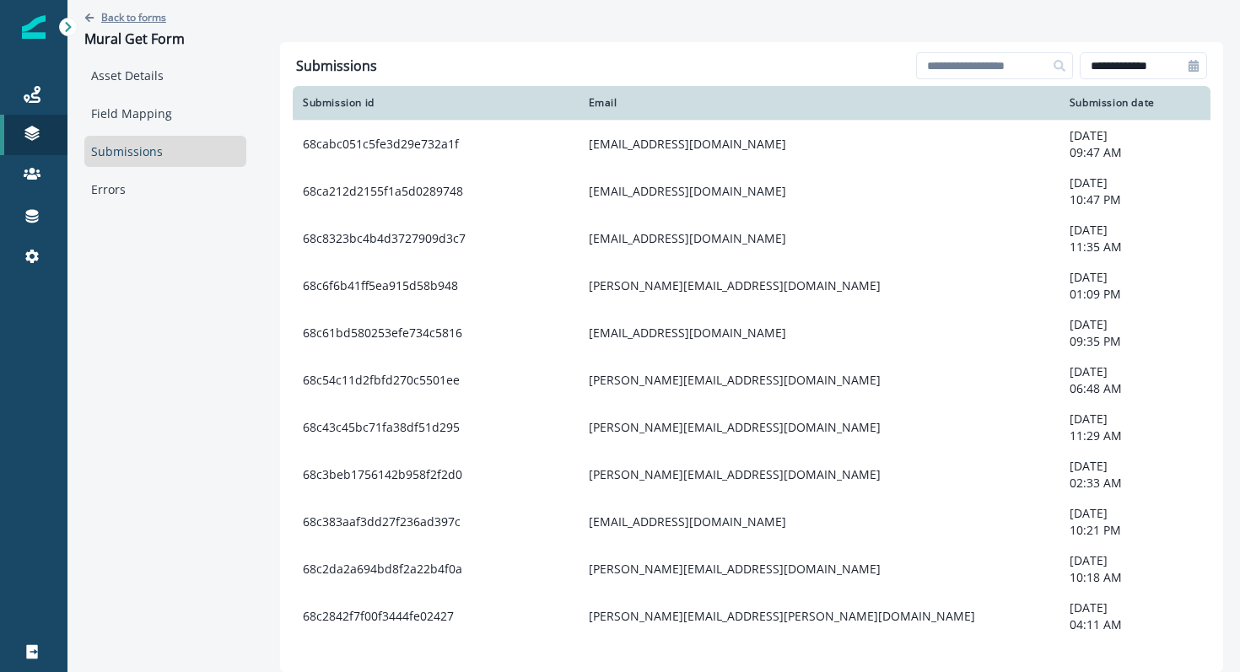
click at [160, 17] on p "Back to forms" at bounding box center [133, 17] width 65 height 14
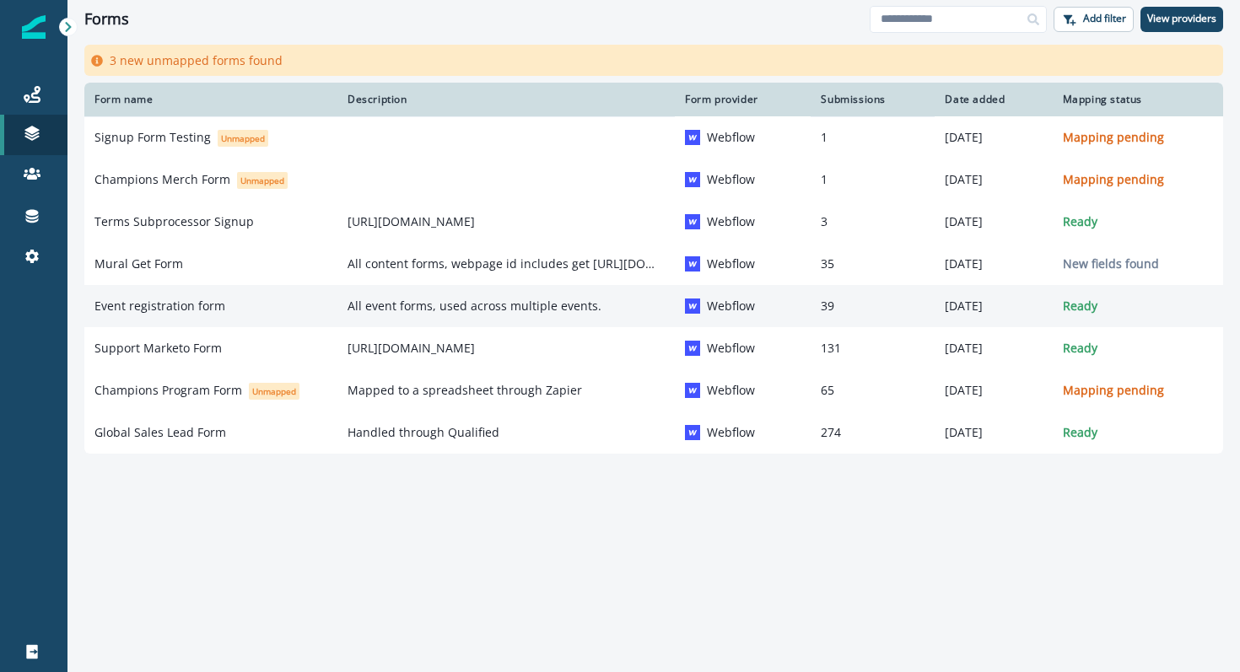
click at [123, 308] on p "Event registration form" at bounding box center [159, 306] width 131 height 17
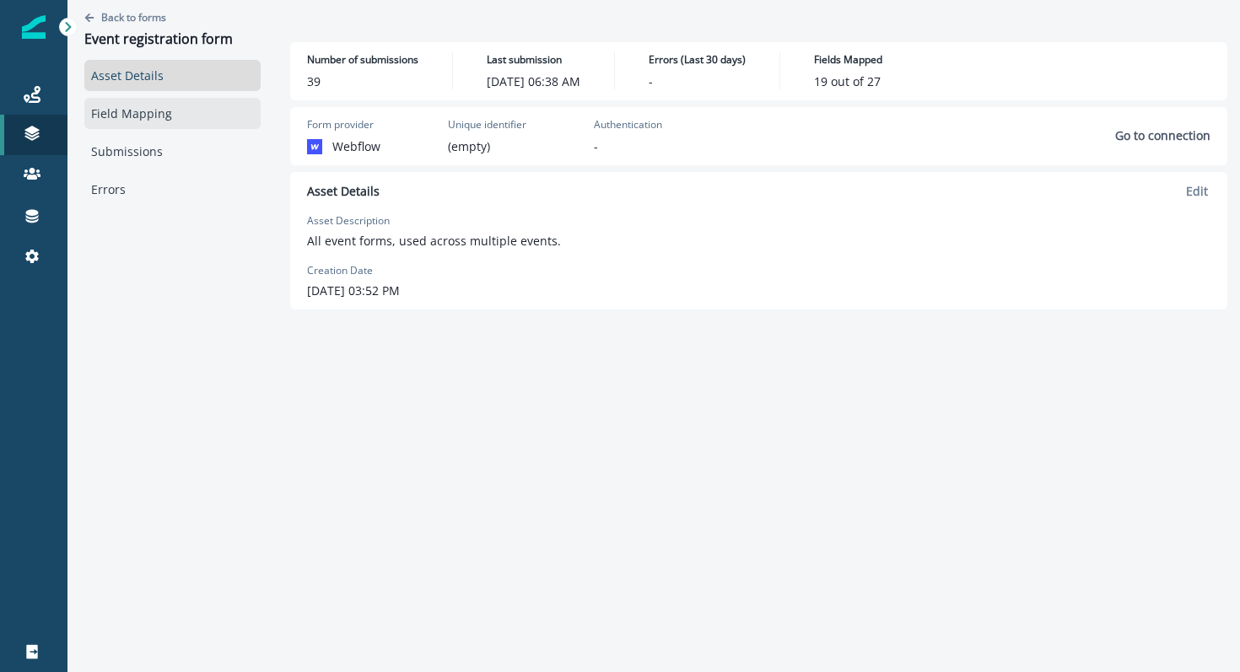
click at [159, 114] on link "Field Mapping" at bounding box center [172, 113] width 176 height 31
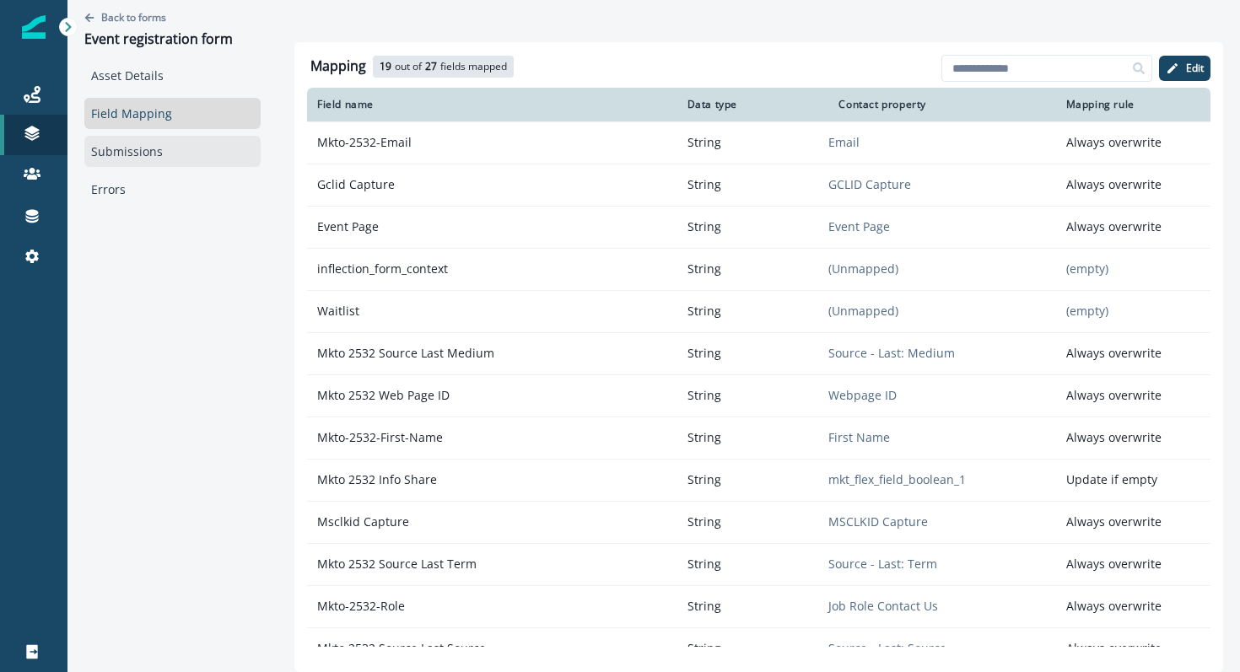
click at [153, 155] on link "Submissions" at bounding box center [172, 151] width 176 height 31
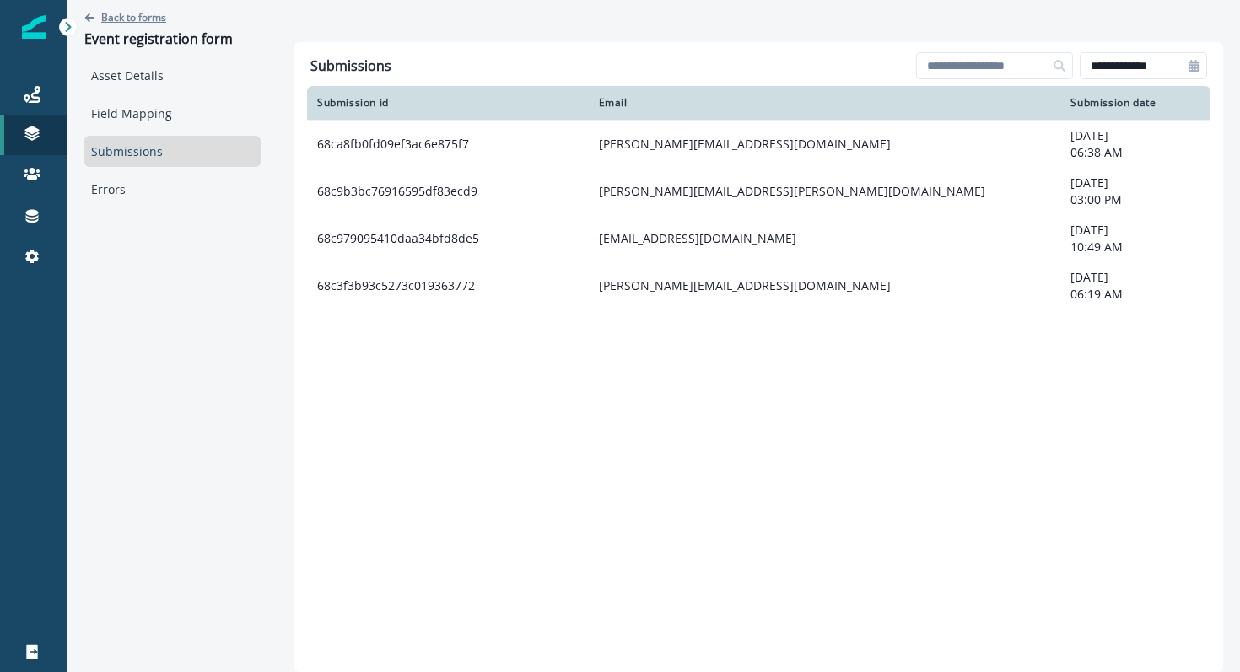
click at [154, 20] on p "Back to forms" at bounding box center [133, 17] width 65 height 14
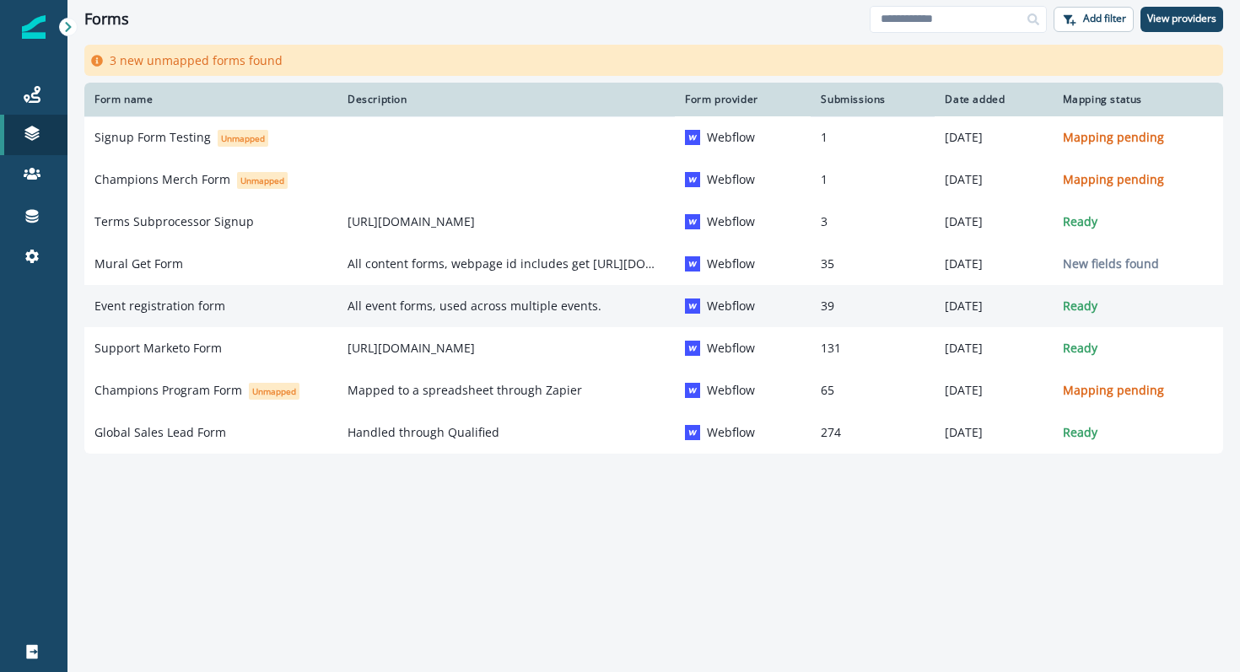
click at [157, 310] on p "Event registration form" at bounding box center [159, 306] width 131 height 17
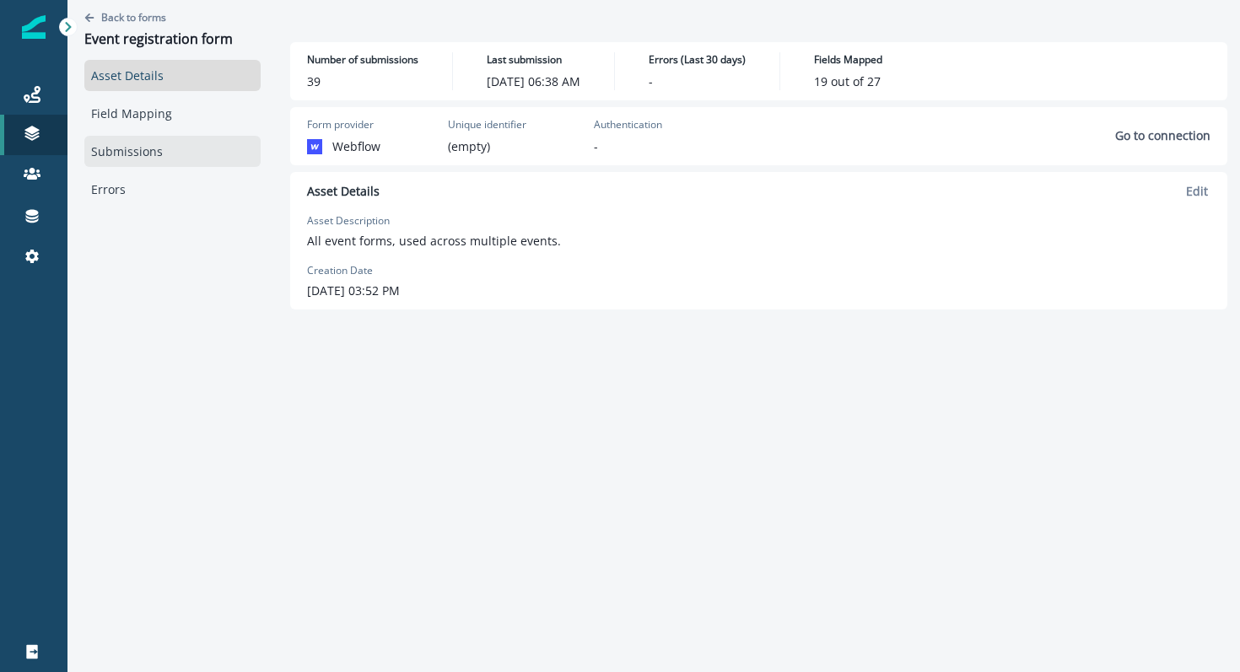
click at [138, 147] on link "Submissions" at bounding box center [172, 151] width 176 height 31
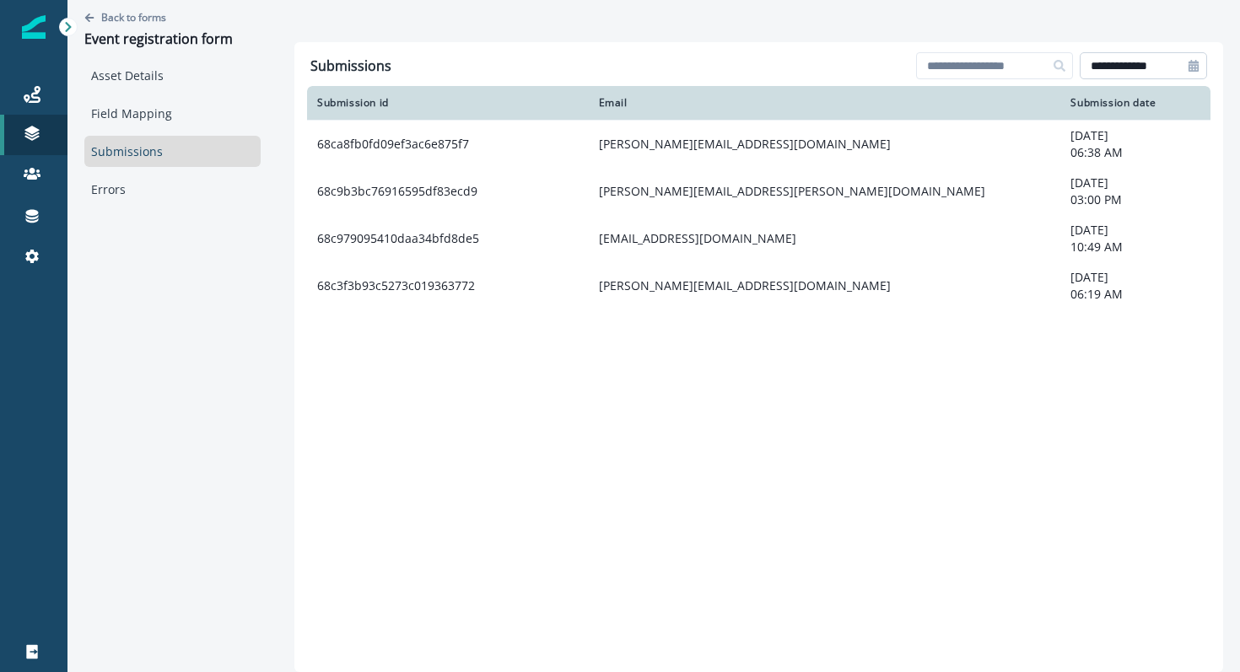
click at [1102, 62] on input "**********" at bounding box center [1143, 65] width 127 height 27
select select "*"
select select "****"
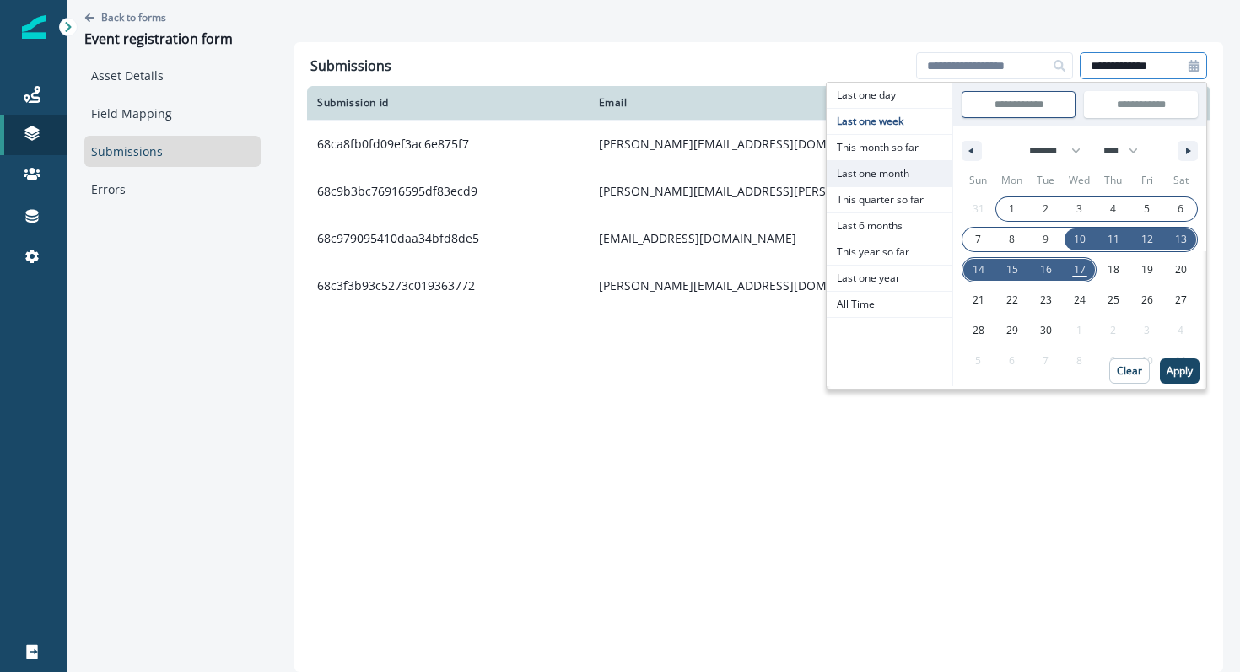
click at [858, 170] on span "Last one month" at bounding box center [890, 173] width 126 height 25
type input "**********"
select select "*"
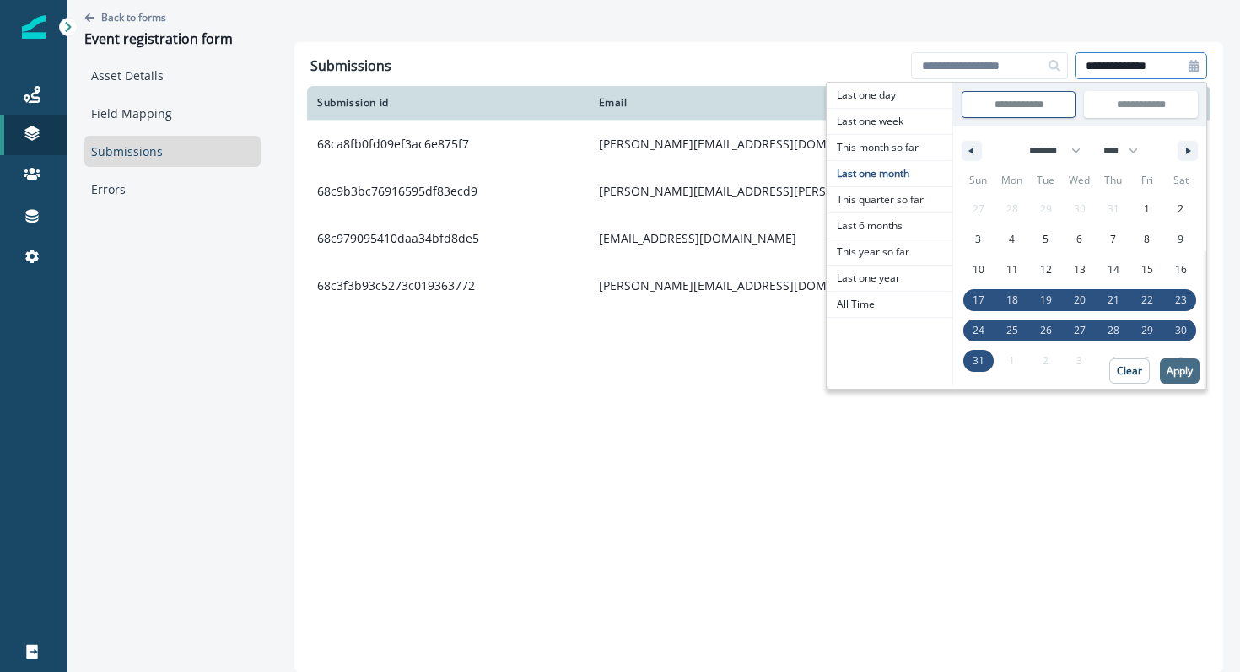
click at [1185, 370] on p "Apply" at bounding box center [1180, 371] width 26 height 12
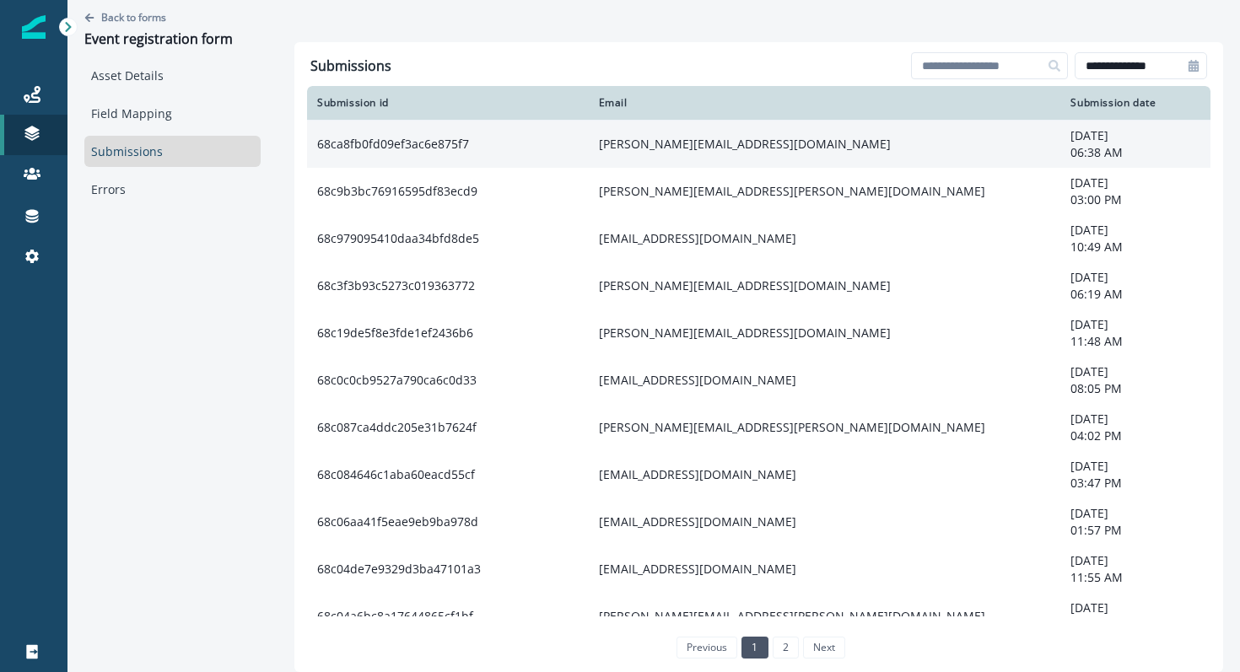
click at [408, 149] on td "68ca8fb0fd09ef3ac6e875f7" at bounding box center [448, 144] width 282 height 48
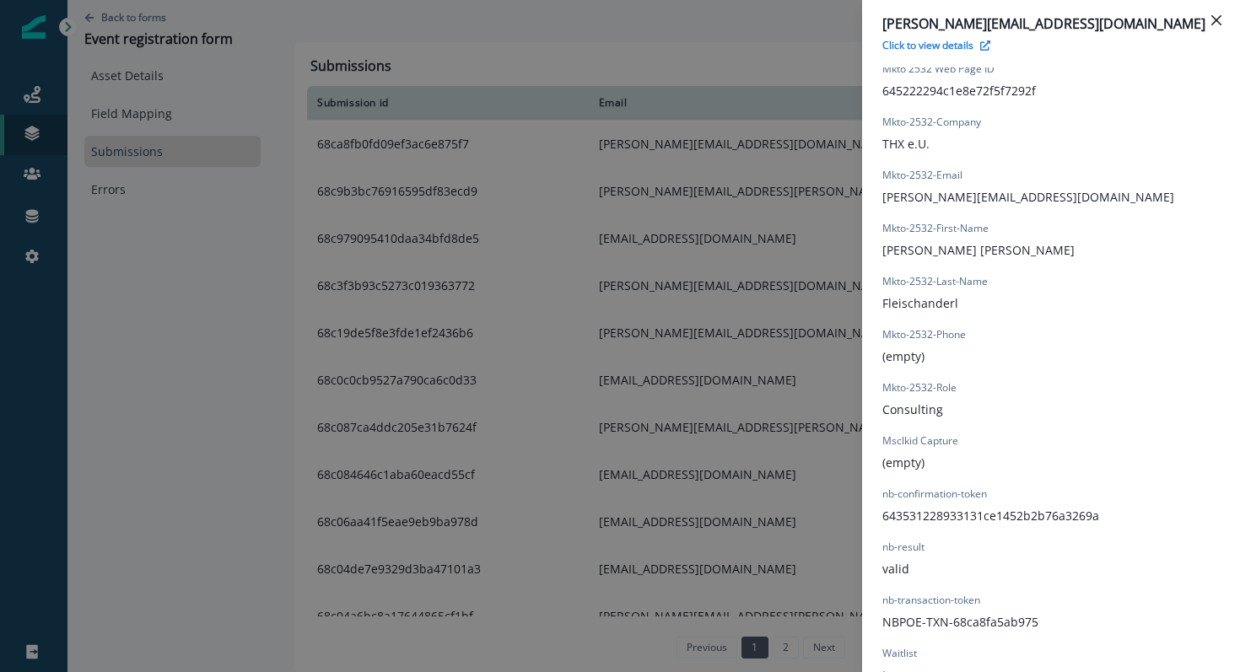
scroll to position [1490, 0]
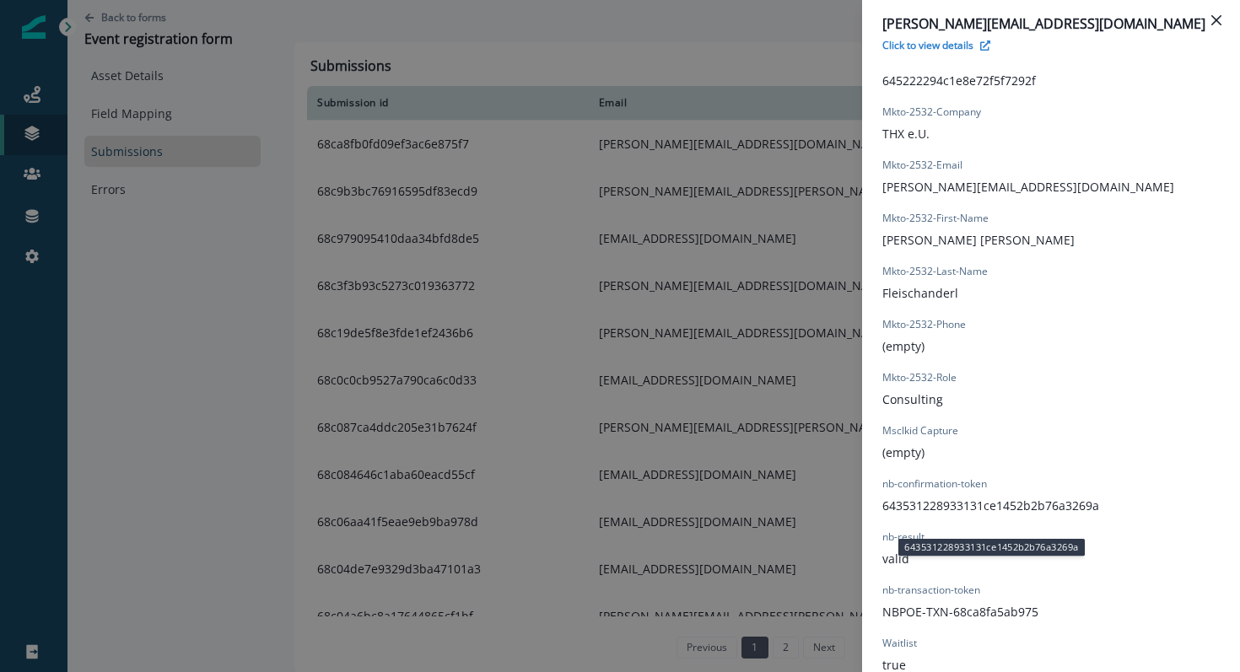
drag, startPoint x: 952, startPoint y: 503, endPoint x: 945, endPoint y: 544, distance: 41.9
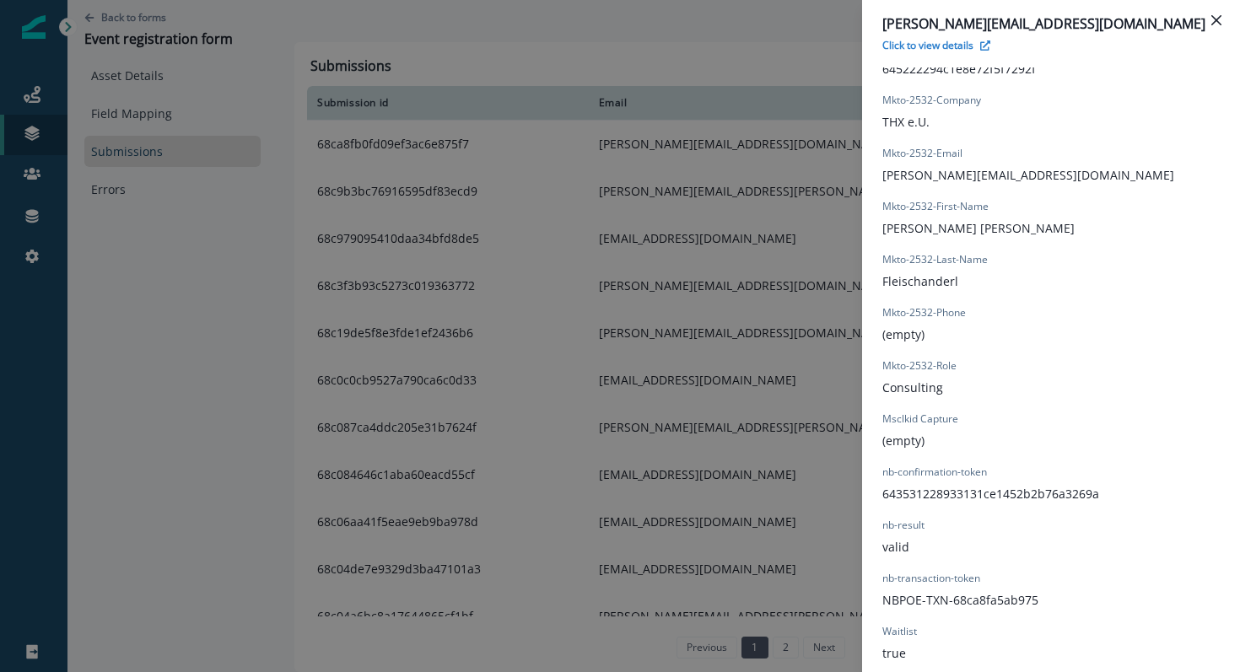
click at [408, 572] on div "[PERSON_NAME][EMAIL_ADDRESS][DOMAIN_NAME] Click to view details Form Provider W…" at bounding box center [620, 336] width 1240 height 672
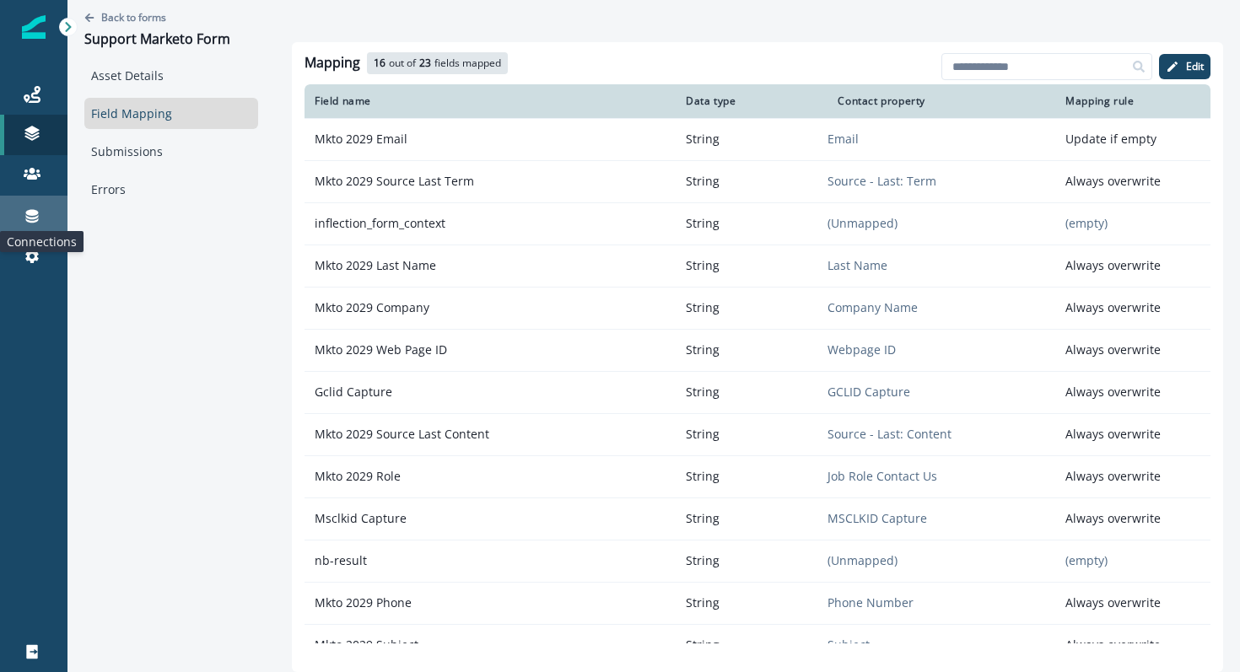
click at [31, 210] on icon at bounding box center [32, 216] width 13 height 13
